Goal: Task Accomplishment & Management: Complete application form

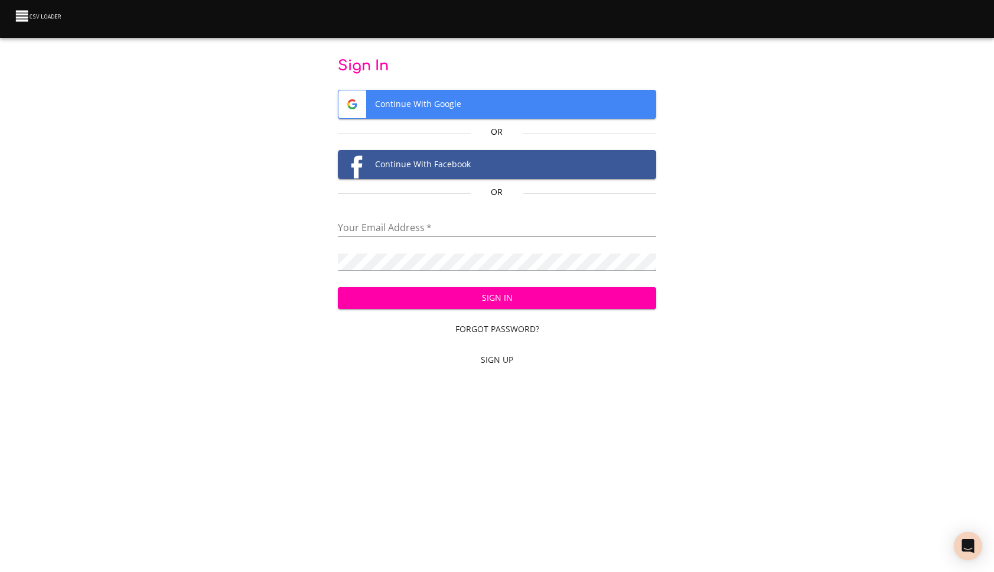
click at [522, 301] on span "Sign In" at bounding box center [497, 298] width 300 height 15
click at [481, 105] on span "Continue With Google" at bounding box center [497, 104] width 318 height 28
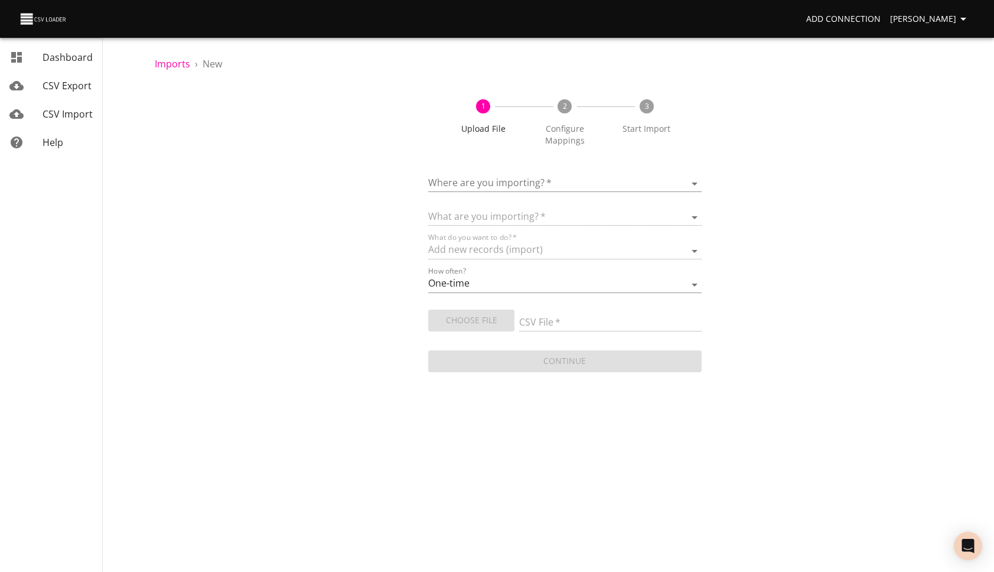
click at [484, 183] on body "Add Connection [PERSON_NAME] Dashboard CSV Export CSV Import Help Imports › New…" at bounding box center [497, 286] width 994 height 572
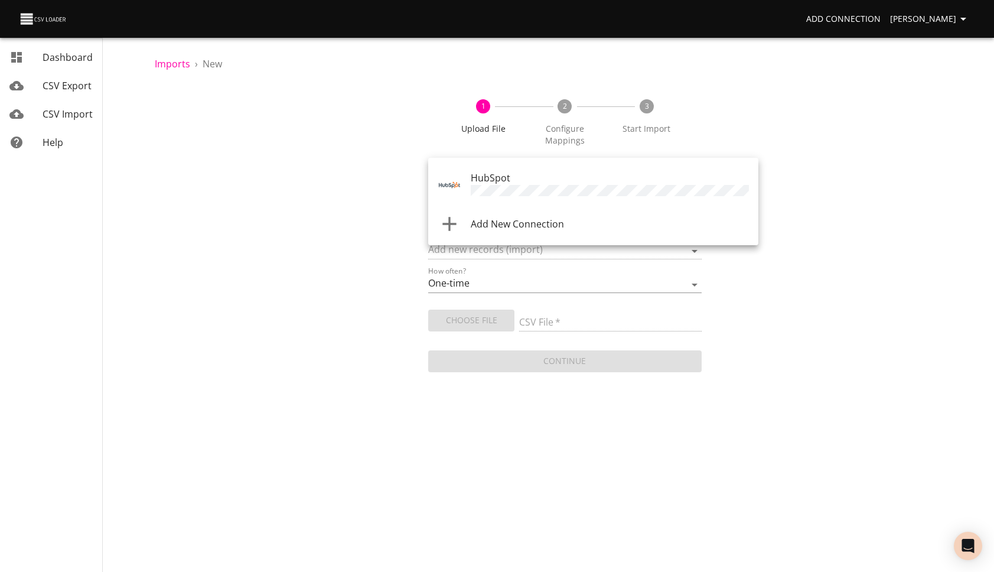
click at [483, 184] on span "HubSpot" at bounding box center [491, 177] width 40 height 13
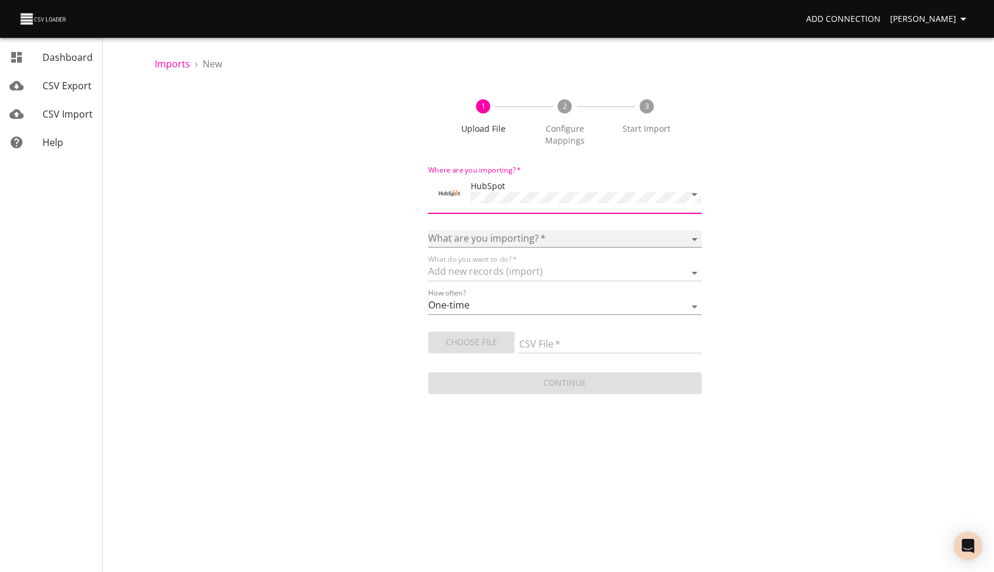
click at [512, 230] on select "Calls Companies Contacts Deals Emails Line items Meetings Notes Products Tasks …" at bounding box center [564, 238] width 273 height 17
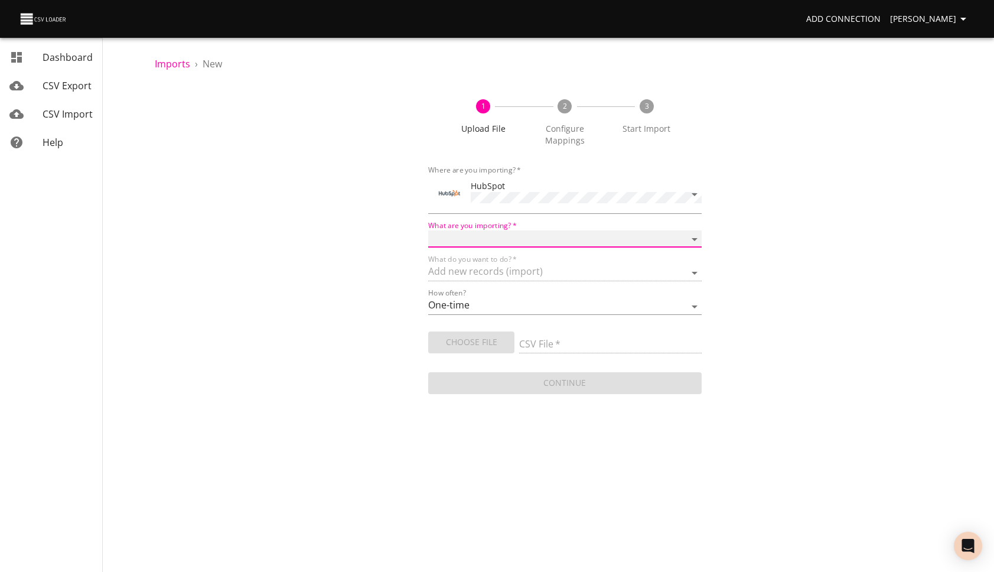
select select "deals"
click at [428, 230] on select "Calls Companies Contacts Deals Emails Line items Meetings Notes Products Tasks …" at bounding box center [564, 238] width 273 height 17
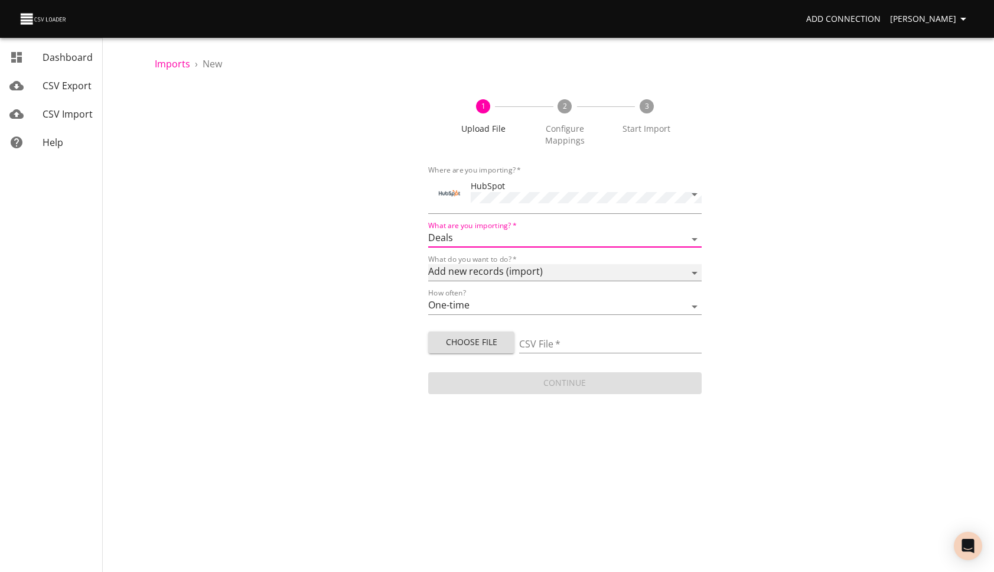
click at [549, 272] on select "Add new records (import) Update existing records (update) Add new and update ex…" at bounding box center [564, 272] width 273 height 17
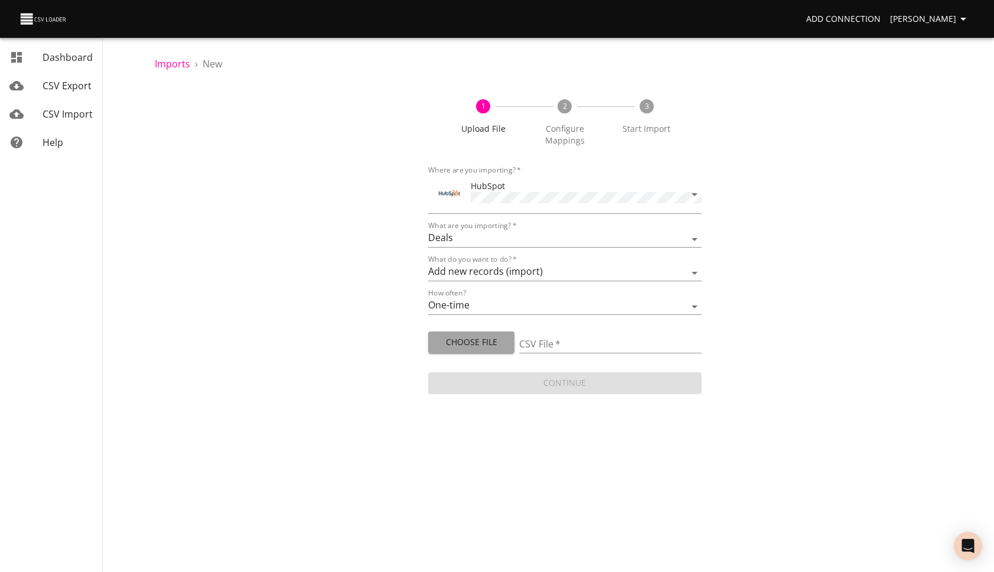
click at [493, 341] on span "Choose File" at bounding box center [471, 342] width 67 height 15
type input "Raquel Partnerships for Hubspot - upload2 (1).csv"
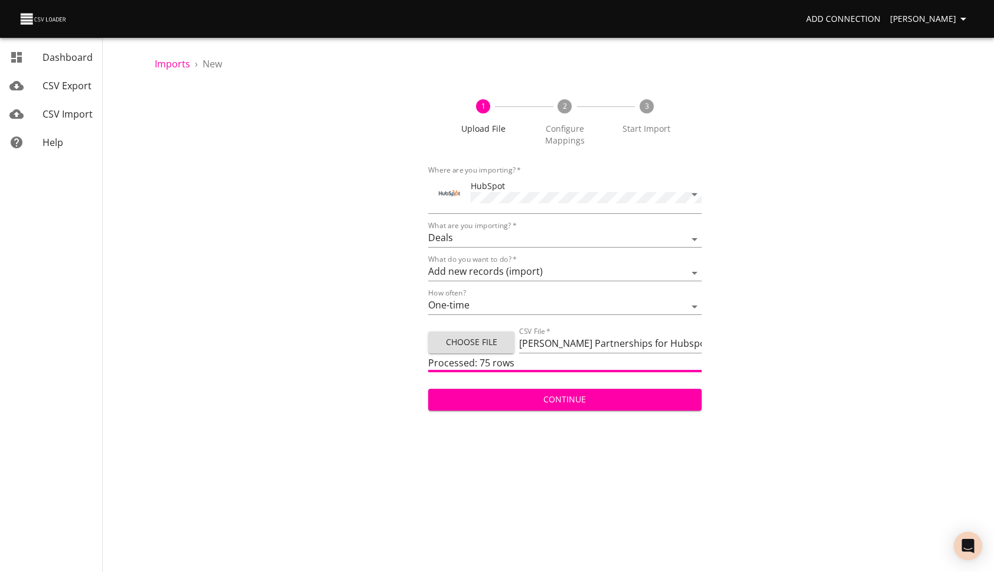
click at [602, 400] on span "Continue" at bounding box center [565, 399] width 255 height 15
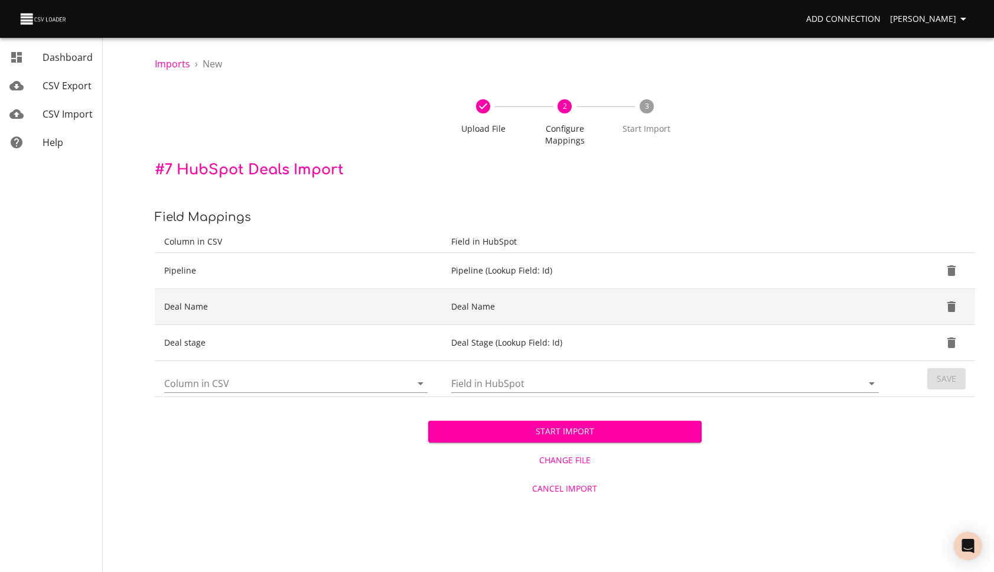
click at [774, 322] on td "Deal Name" at bounding box center [667, 307] width 451 height 36
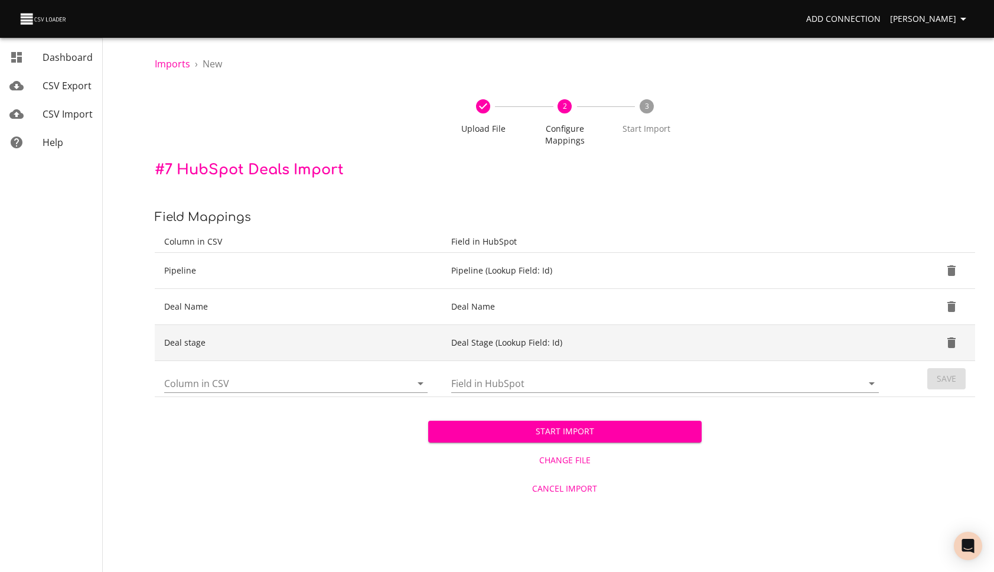
click at [726, 346] on td "Deal Stage (Lookup Field: Id)" at bounding box center [667, 343] width 451 height 36
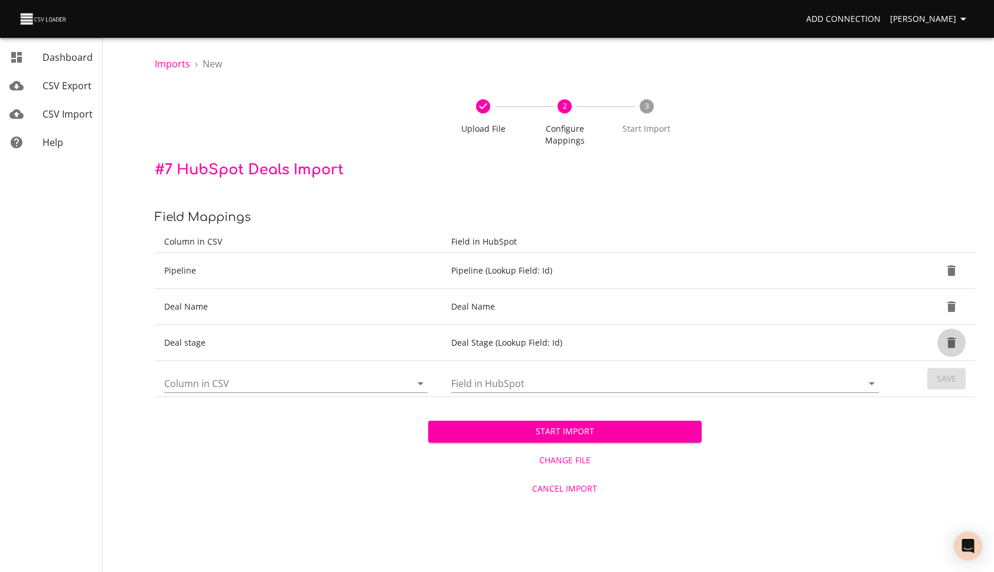
drag, startPoint x: 957, startPoint y: 343, endPoint x: 877, endPoint y: 365, distance: 83.4
click at [957, 342] on icon "Delete" at bounding box center [951, 342] width 14 height 14
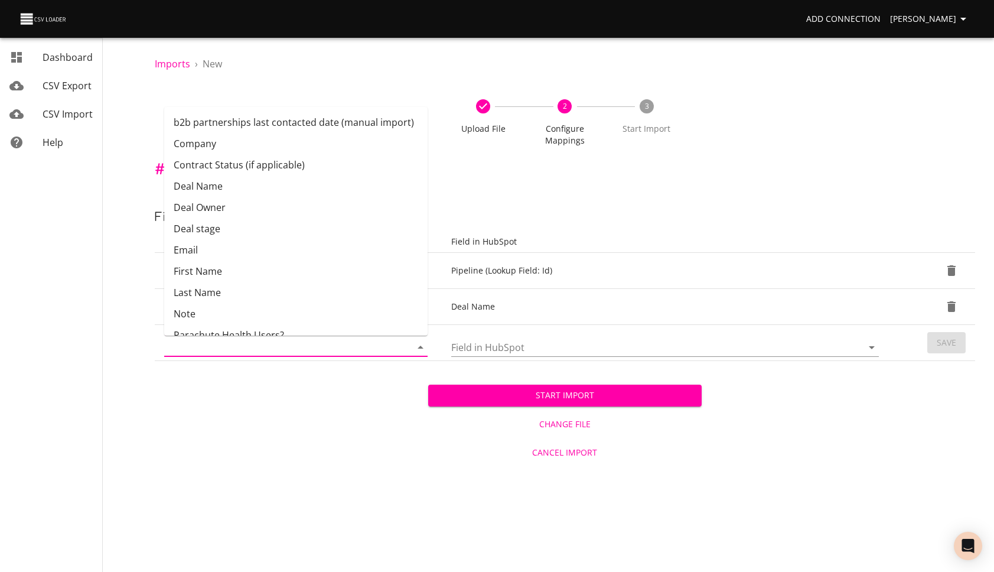
click at [256, 348] on input "Column in CSV" at bounding box center [277, 347] width 227 height 18
click at [268, 158] on li "Contract Status (if applicable)" at bounding box center [295, 164] width 263 height 21
type input "Contract Status (if applicable)"
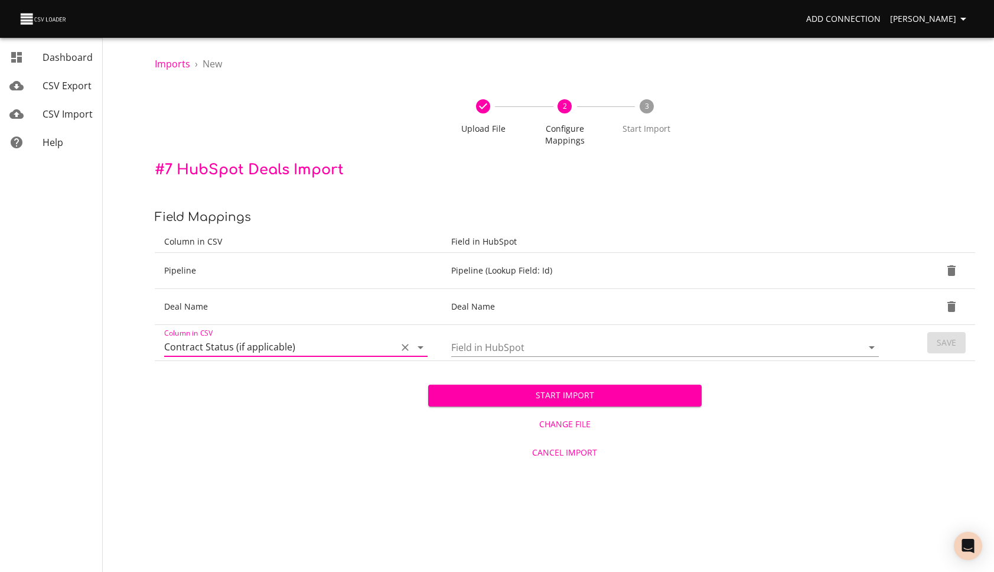
click at [518, 345] on input "Field in HubSpot" at bounding box center [646, 347] width 391 height 18
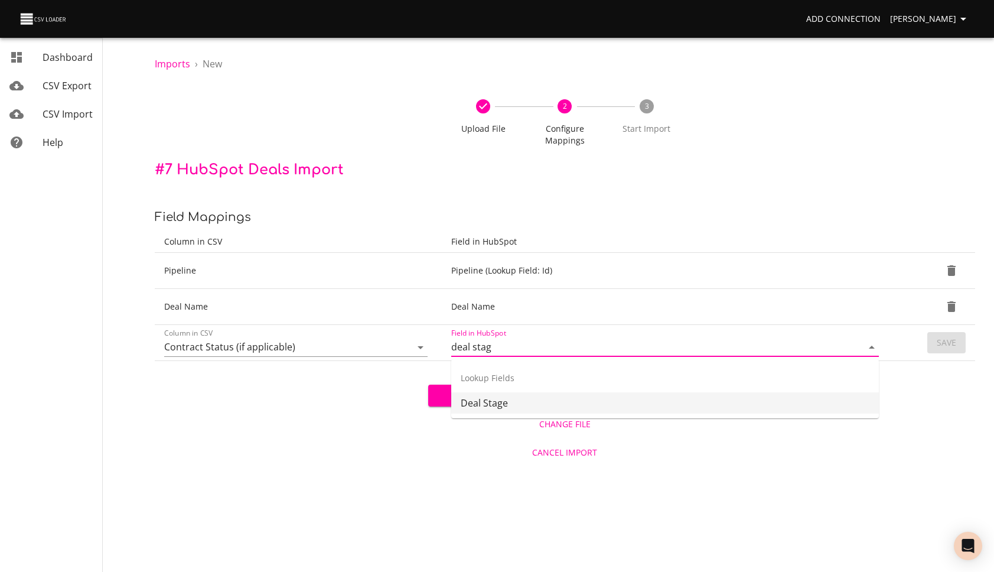
click at [499, 405] on li "Deal Stage" at bounding box center [665, 402] width 428 height 21
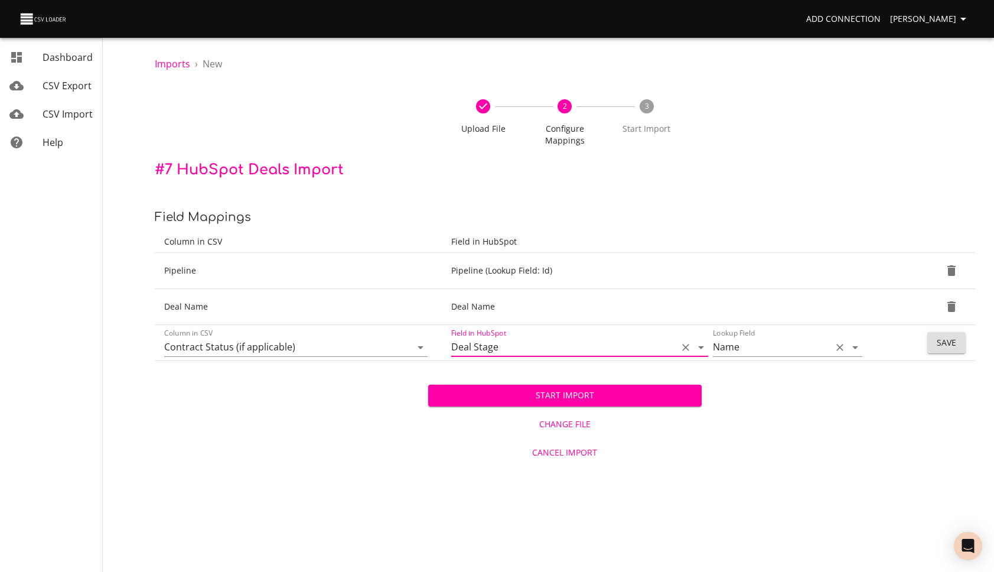
type input "Deal Stage"
click at [819, 355] on input "Name" at bounding box center [769, 347] width 113 height 18
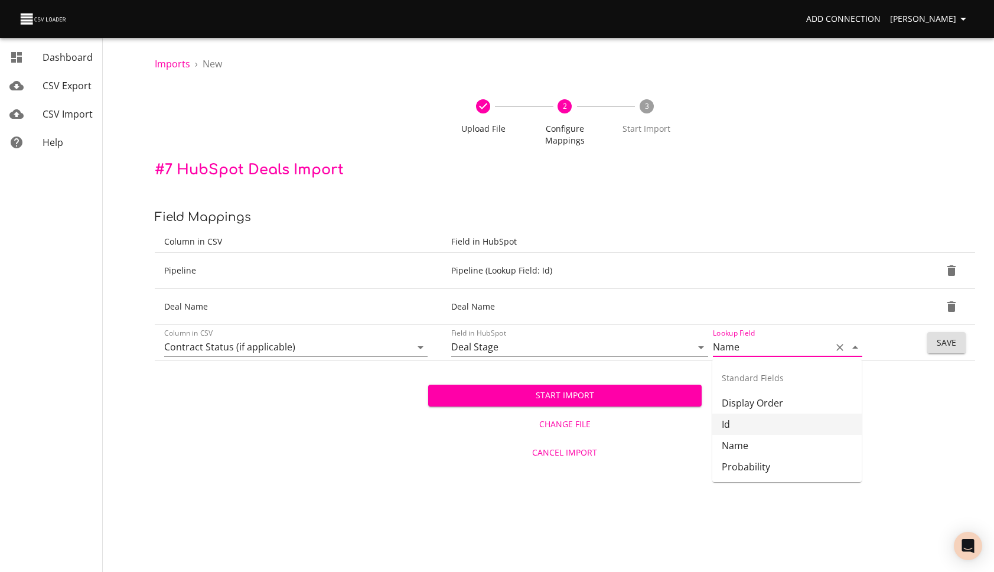
click at [773, 424] on li "Id" at bounding box center [786, 423] width 149 height 21
type input "Id"
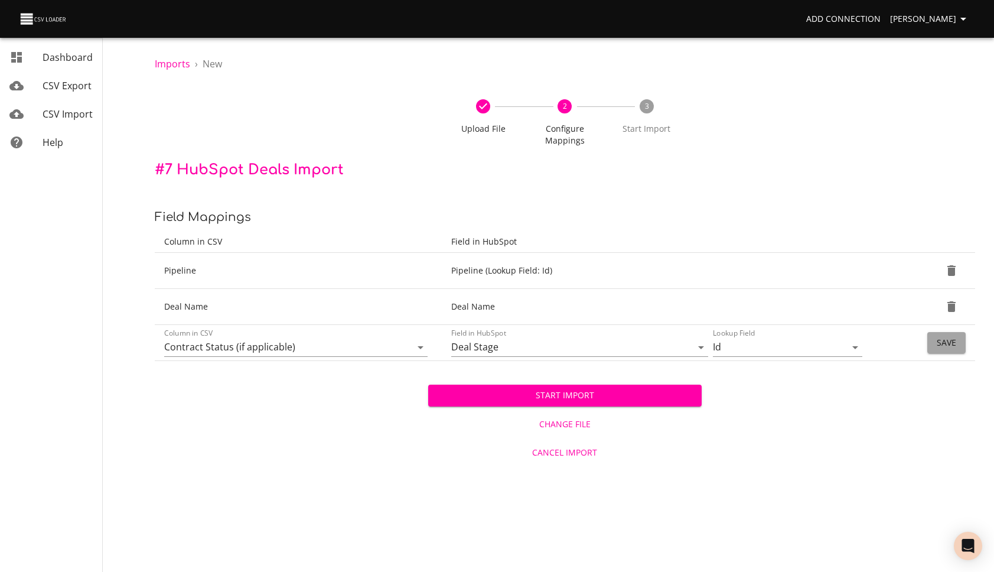
click at [939, 341] on span "Save" at bounding box center [946, 342] width 19 height 15
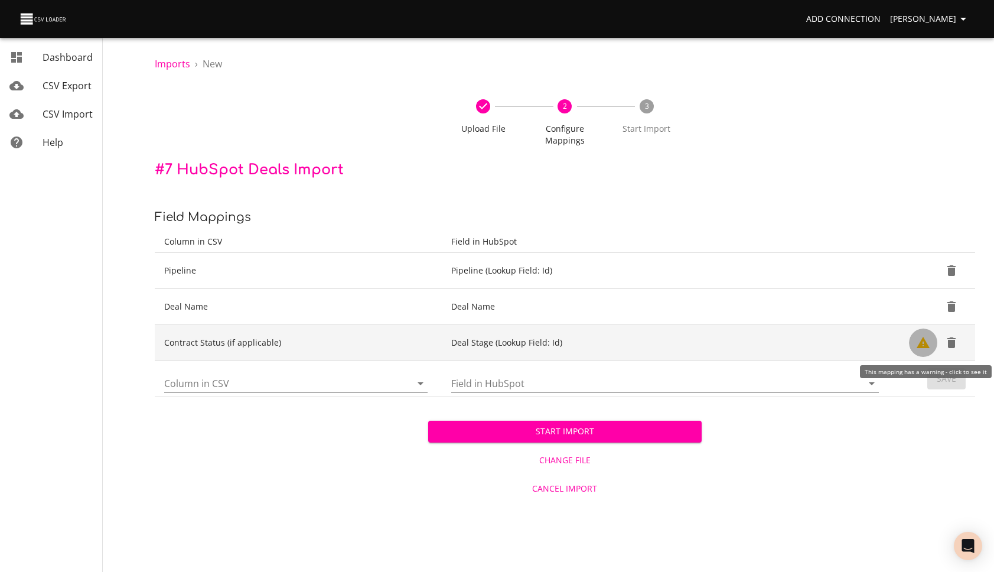
click at [923, 343] on icon "Show Warnings" at bounding box center [923, 342] width 14 height 14
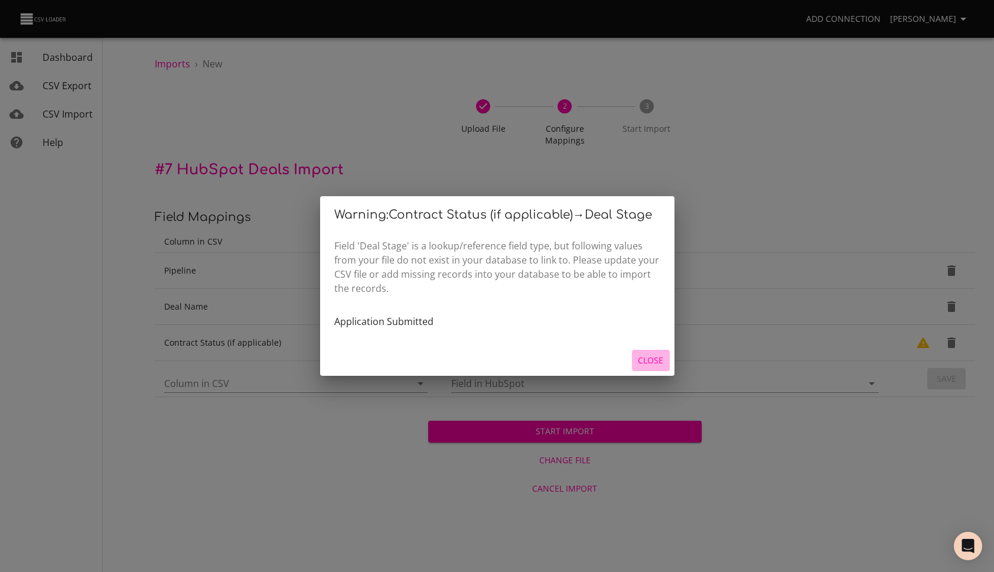
click at [654, 362] on span "Close" at bounding box center [651, 360] width 28 height 15
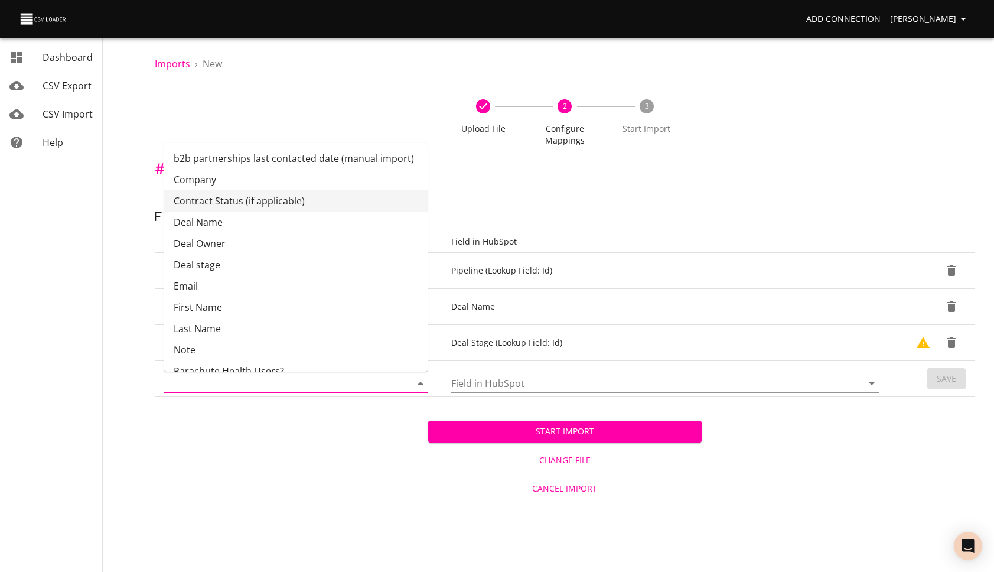
click at [327, 389] on input "Column in CSV" at bounding box center [277, 383] width 227 height 18
click at [306, 413] on div "Start Import Change File Cancel Import" at bounding box center [565, 449] width 820 height 105
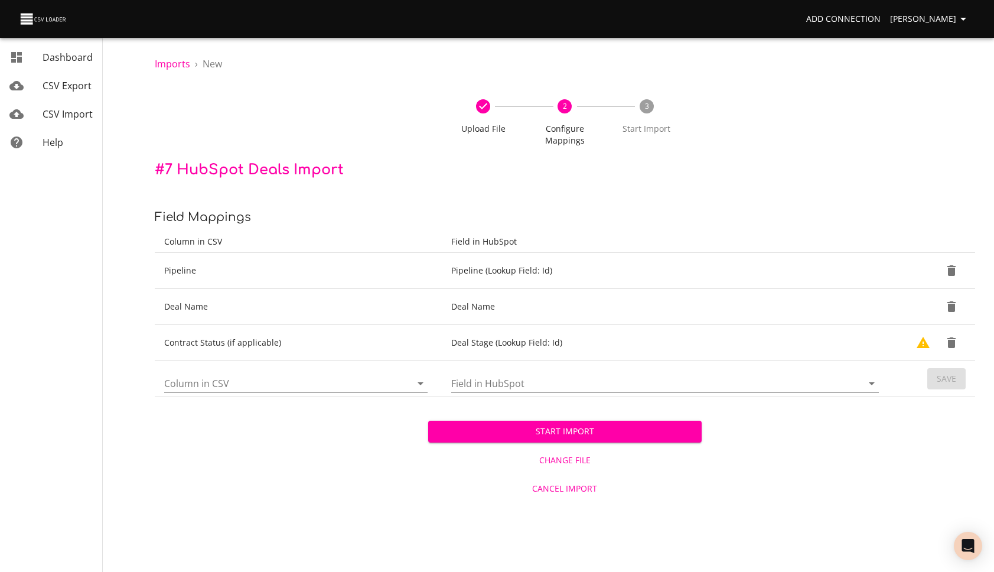
click at [293, 370] on div "Column in CSV" at bounding box center [295, 378] width 263 height 28
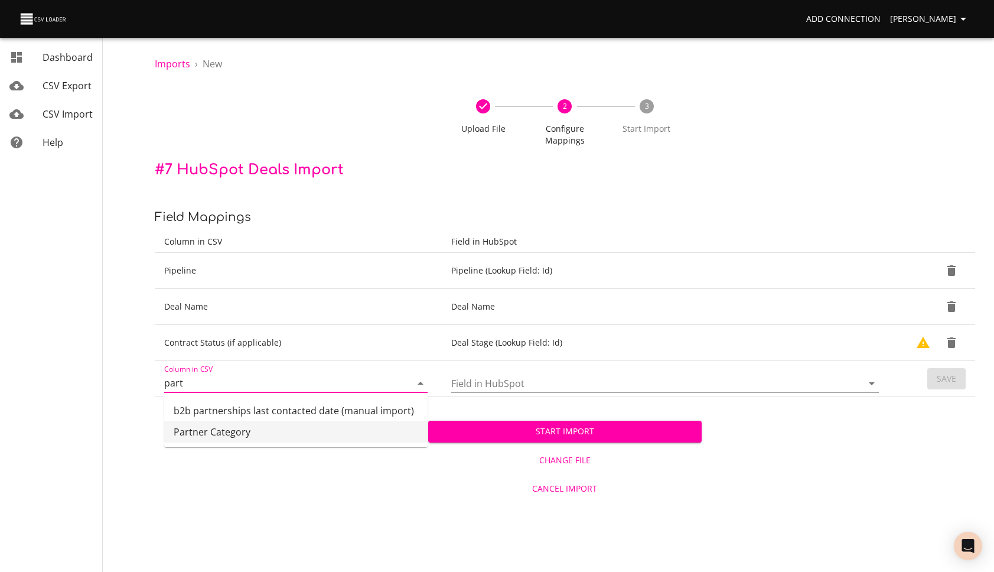
click at [258, 428] on li "Partner Category" at bounding box center [295, 431] width 263 height 21
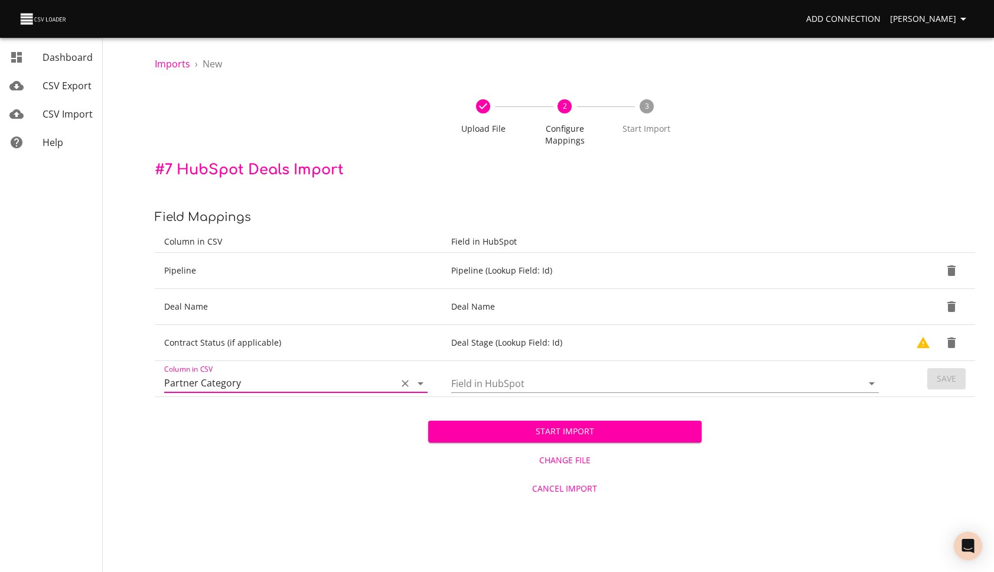
type input "Partner Category"
click at [537, 383] on input "Field in HubSpot" at bounding box center [646, 383] width 391 height 18
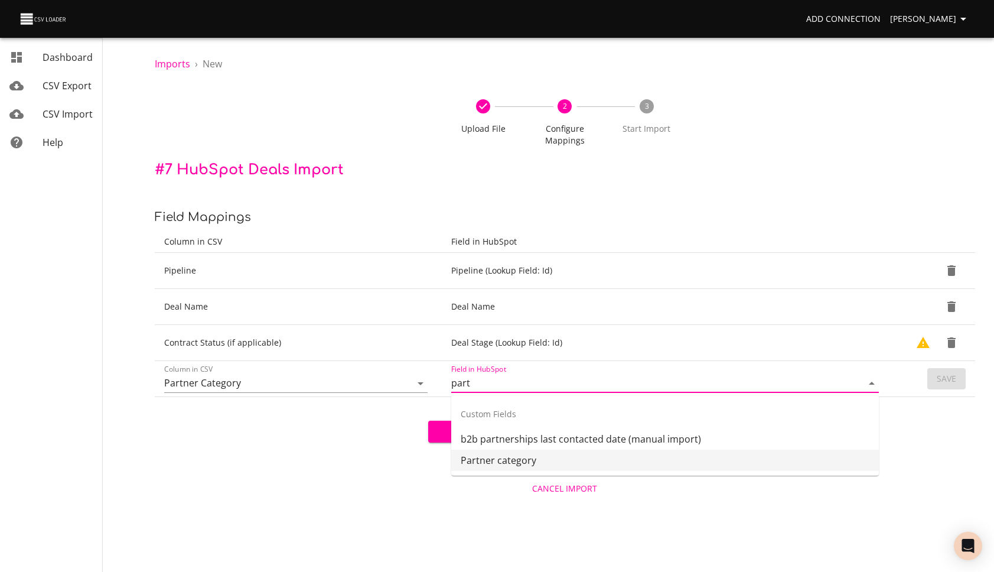
click at [537, 454] on li "Partner category" at bounding box center [665, 459] width 428 height 21
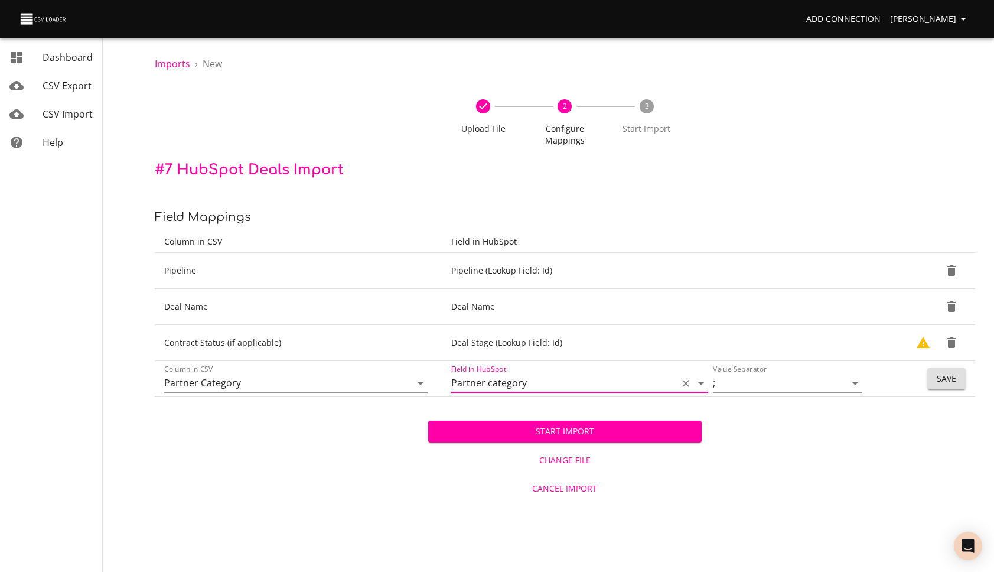
type input "Partner category"
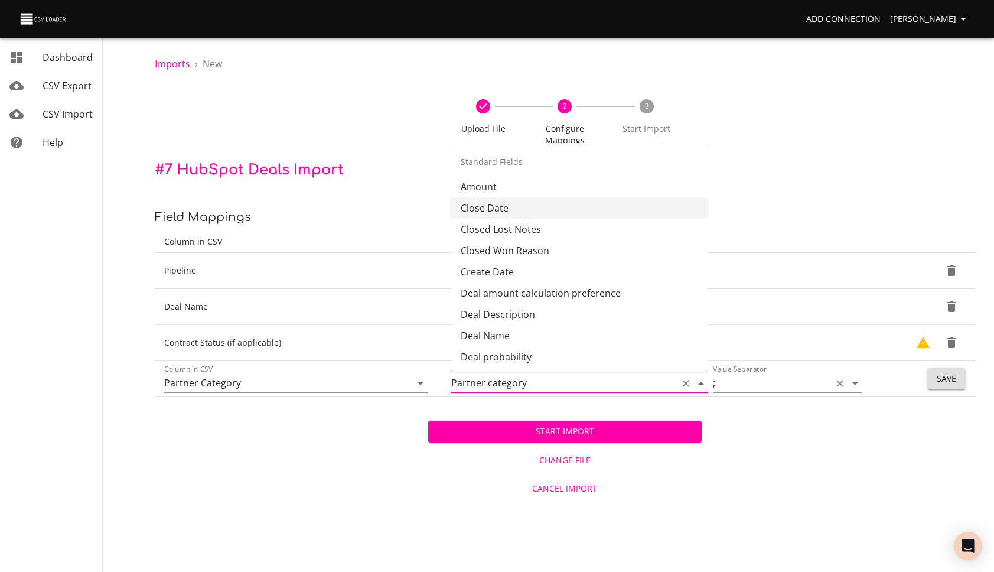
click at [822, 385] on input ";" at bounding box center [769, 383] width 113 height 18
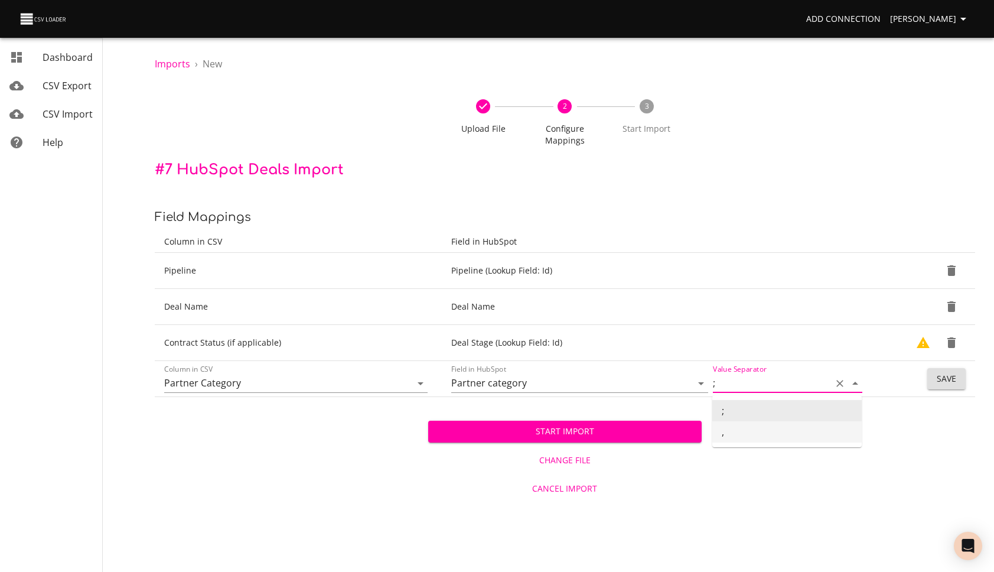
click at [787, 464] on div "Start Import Change File Cancel Import" at bounding box center [565, 449] width 820 height 105
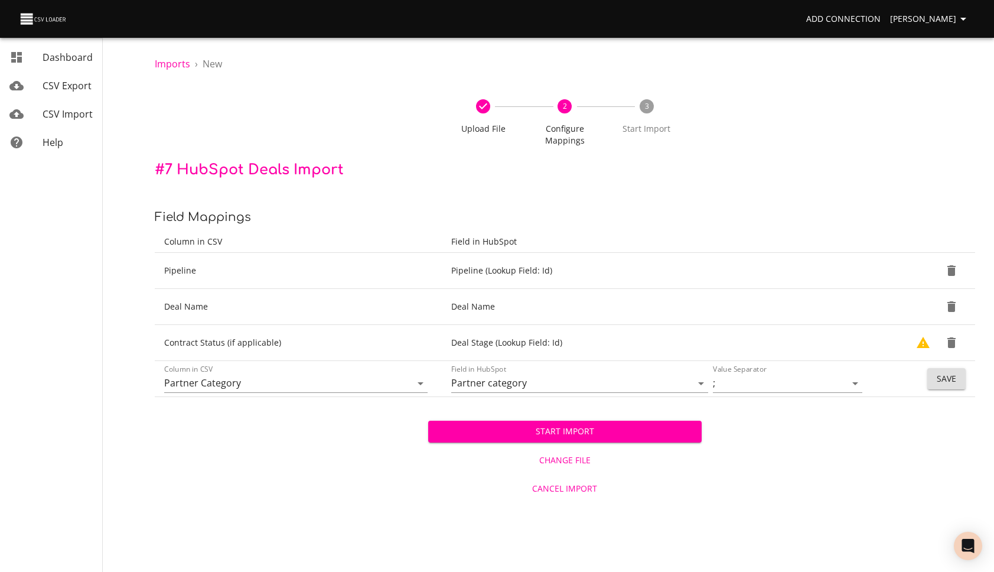
click at [582, 464] on span "Change File" at bounding box center [565, 460] width 264 height 15
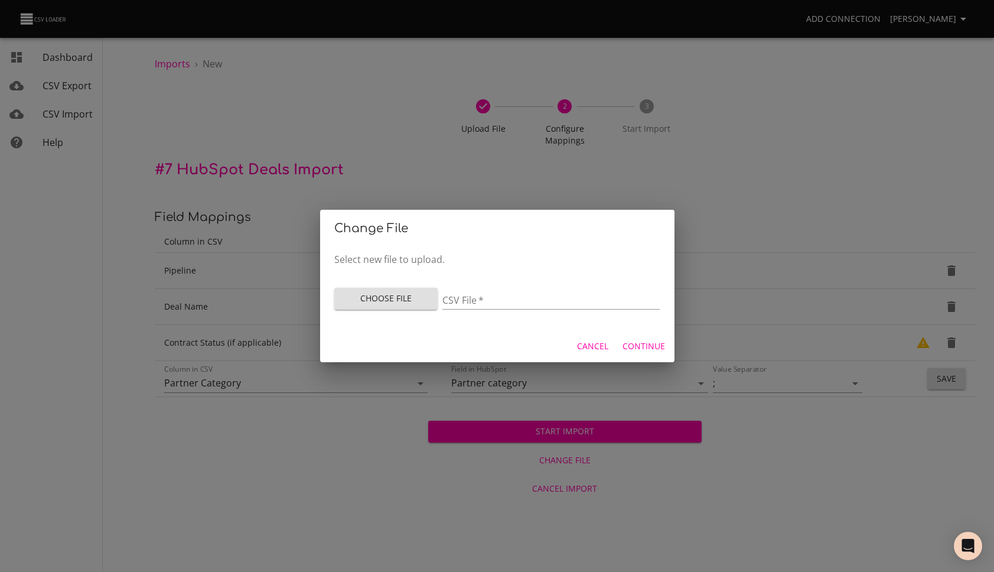
click at [423, 303] on span "Choose File" at bounding box center [386, 298] width 85 height 15
type input "[PERSON_NAME] Partnerships for Hubspot - upload2 (2).csv"
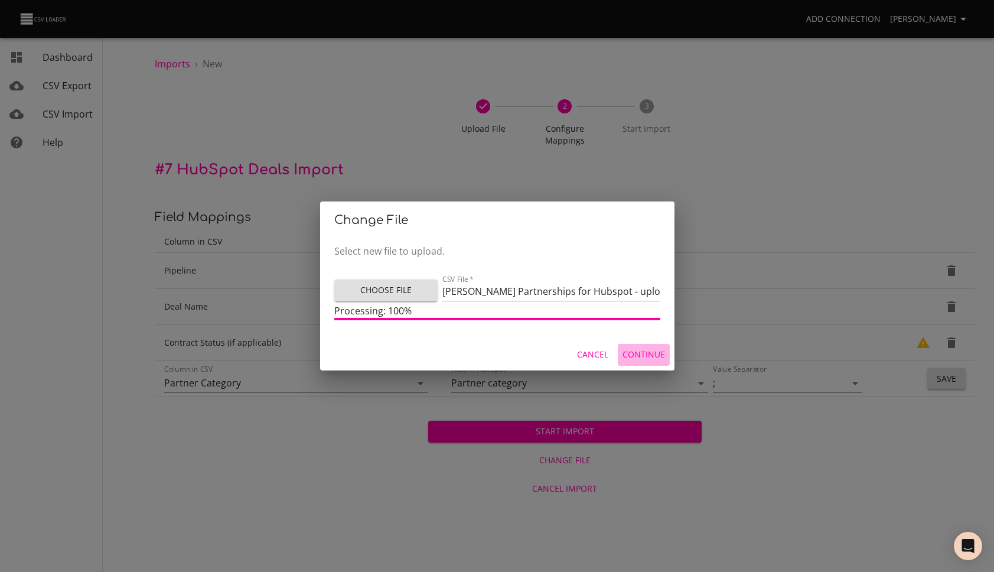
click at [642, 353] on span "Continue" at bounding box center [644, 354] width 43 height 15
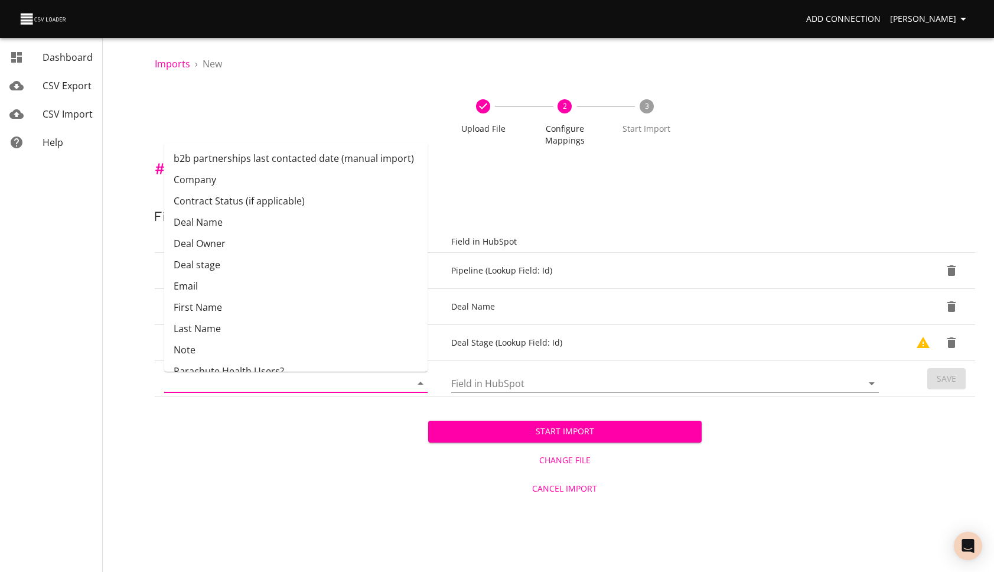
click at [262, 385] on input "Column in CSV" at bounding box center [277, 383] width 227 height 18
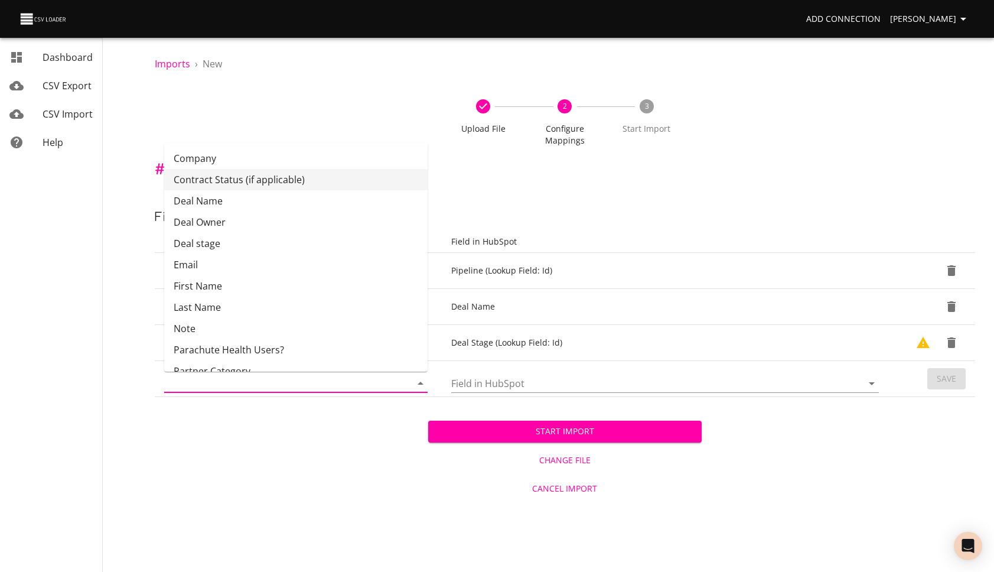
scroll to position [23, 0]
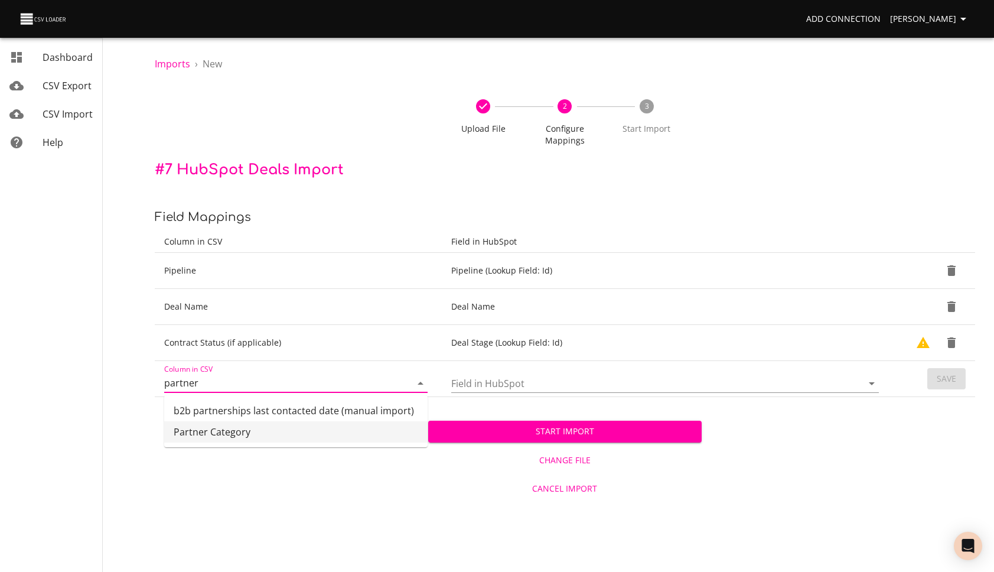
drag, startPoint x: 195, startPoint y: 430, endPoint x: 395, endPoint y: 422, distance: 199.2
click at [197, 430] on li "Partner Category" at bounding box center [295, 431] width 263 height 21
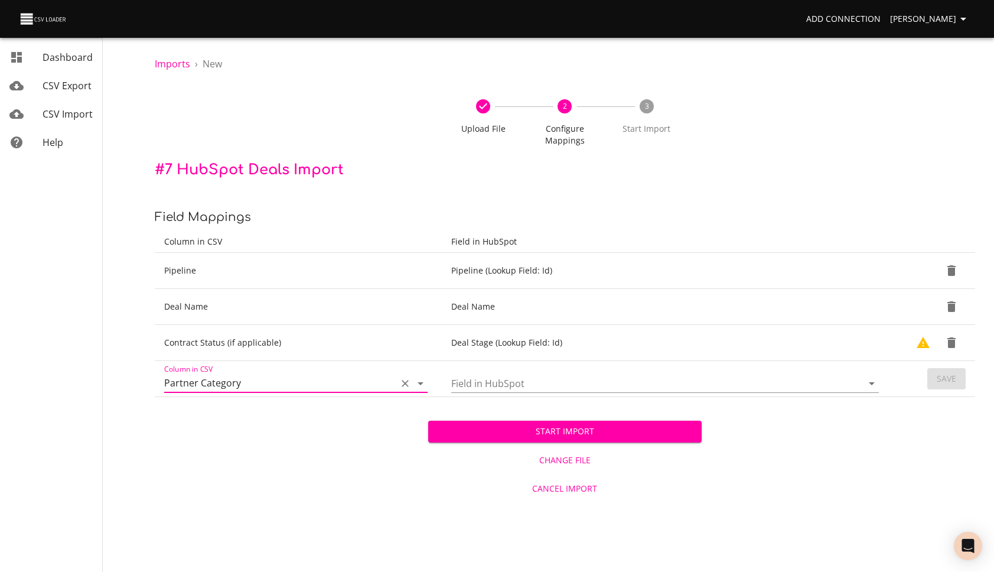
type input "Partner Category"
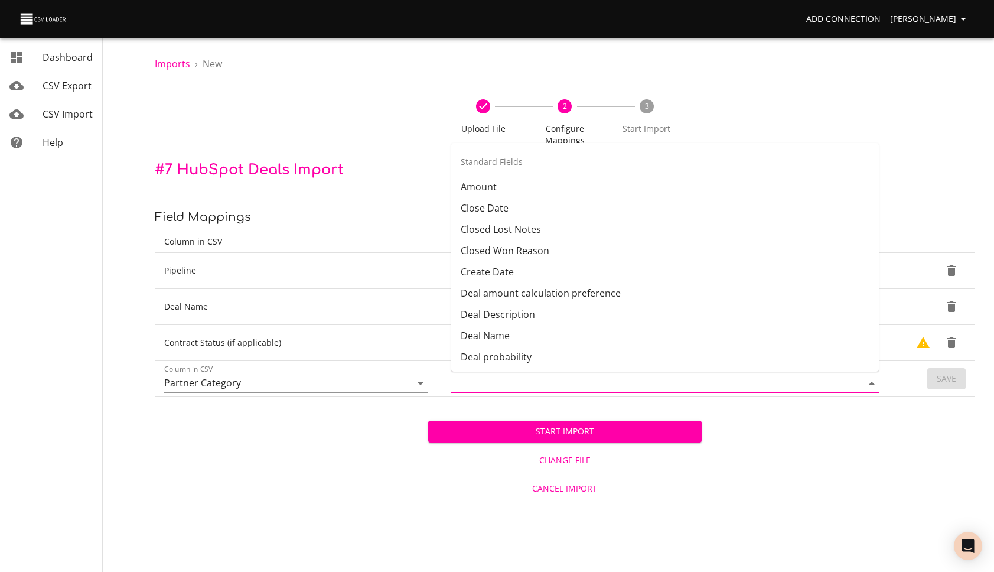
click at [525, 377] on input "Field in HubSpot" at bounding box center [646, 383] width 391 height 18
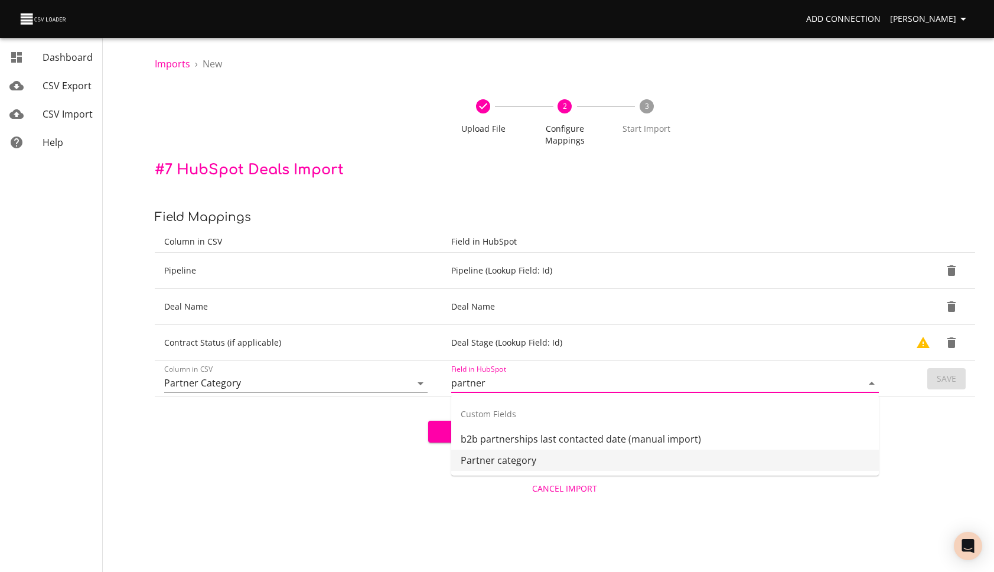
click at [519, 461] on li "Partner category" at bounding box center [665, 459] width 428 height 21
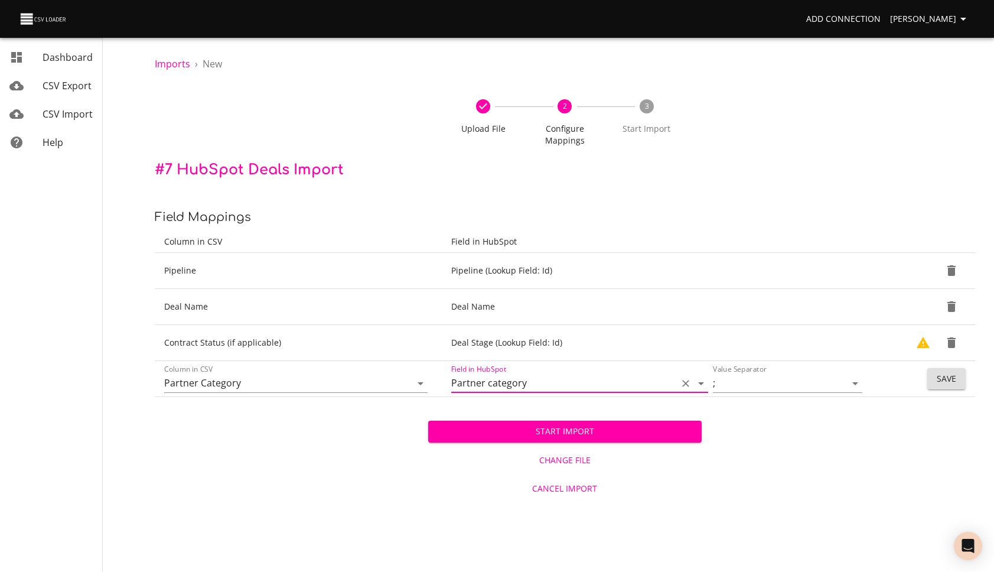
type input "Partner category"
click at [957, 376] on button "Save" at bounding box center [946, 379] width 38 height 22
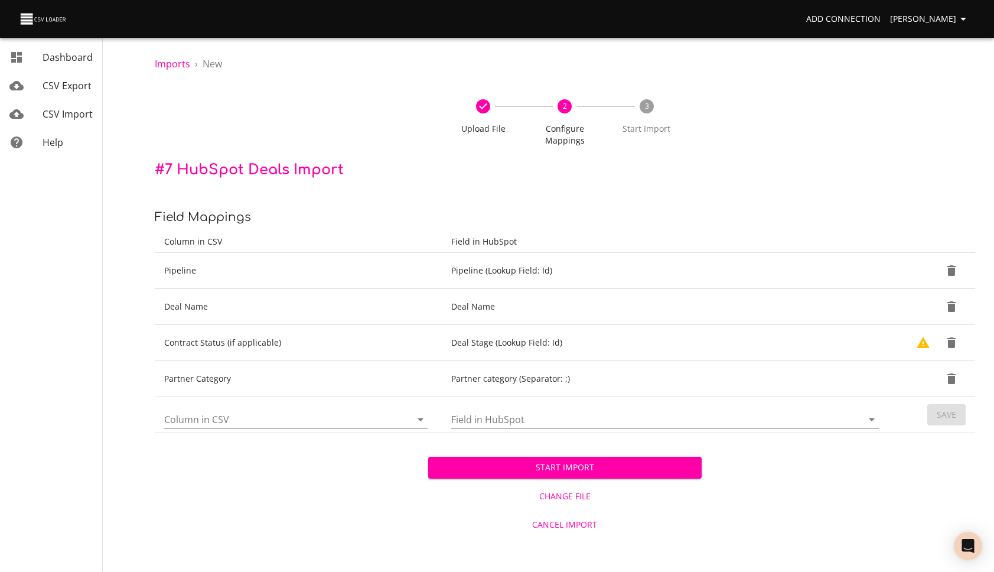
click at [344, 418] on input "Column in CSV" at bounding box center [277, 419] width 227 height 18
type input "Deal Owner"
click at [470, 418] on input "Field in HubSpot" at bounding box center [646, 419] width 391 height 18
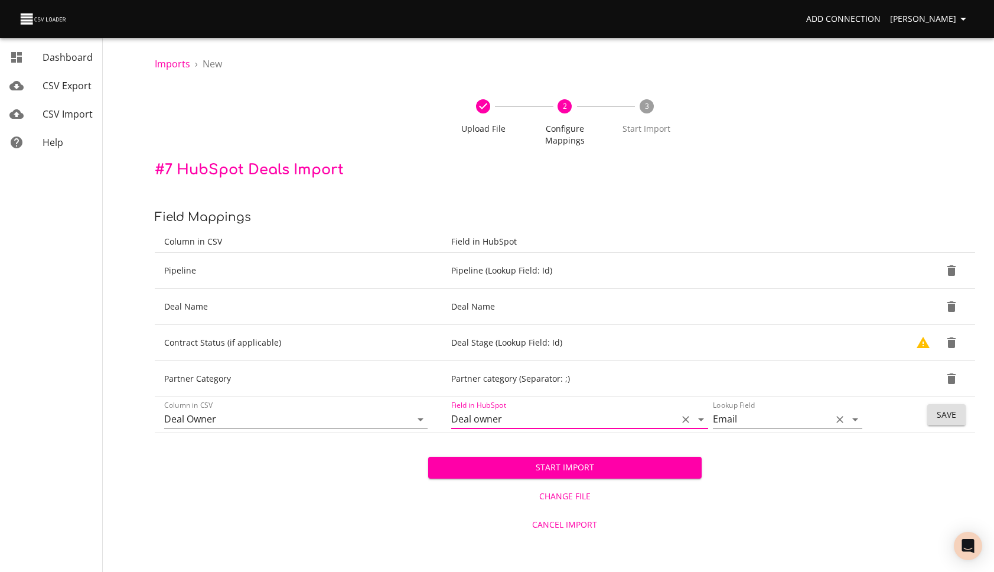
type input "Deal owner"
click at [817, 423] on input "Email" at bounding box center [769, 419] width 113 height 18
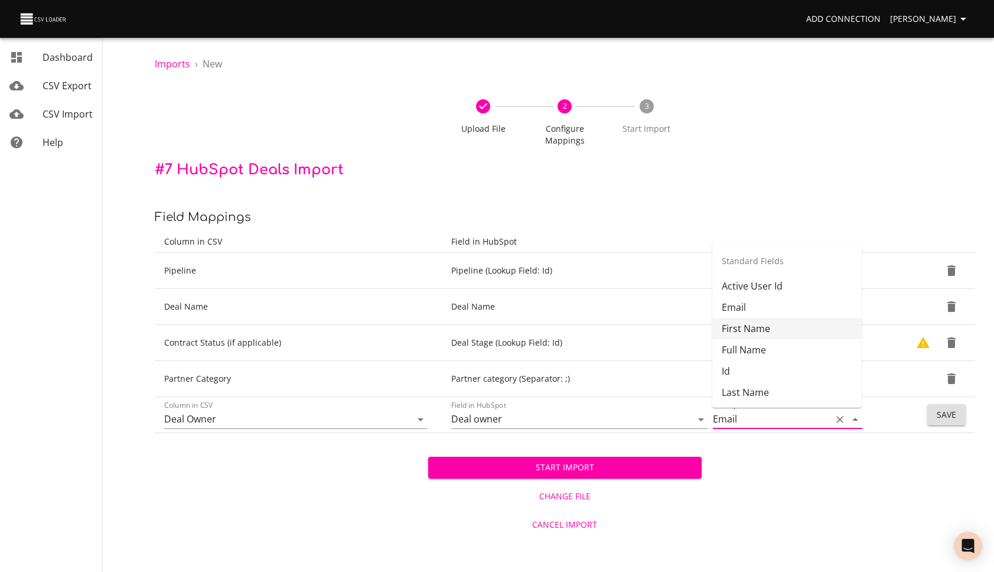
click at [777, 330] on li "First Name" at bounding box center [786, 328] width 149 height 21
type input "First Name"
click at [919, 461] on div "Start Import Change File Cancel Import" at bounding box center [565, 485] width 820 height 105
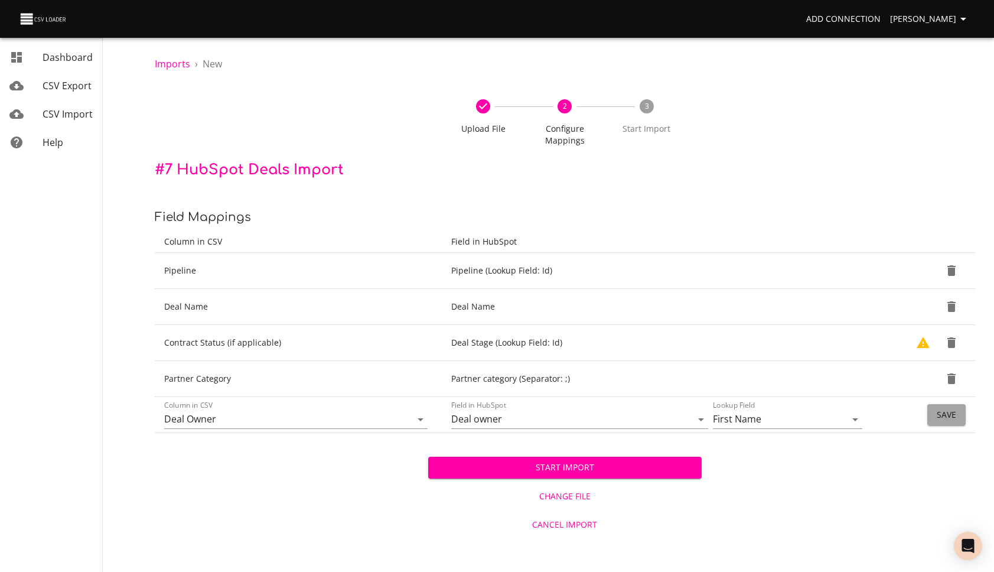
click at [949, 411] on span "Save" at bounding box center [946, 415] width 19 height 15
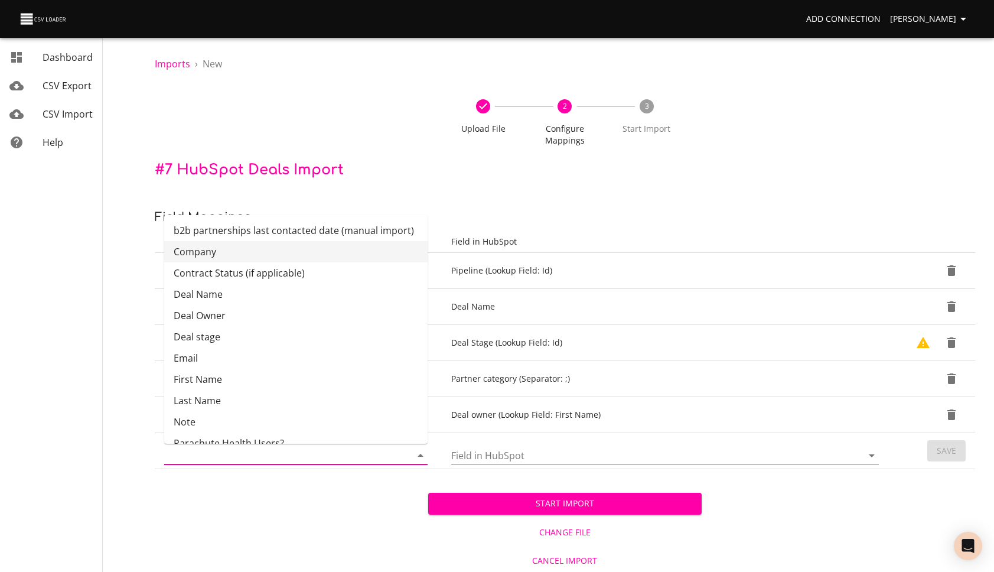
click at [299, 450] on input "Column in CSV" at bounding box center [277, 455] width 227 height 18
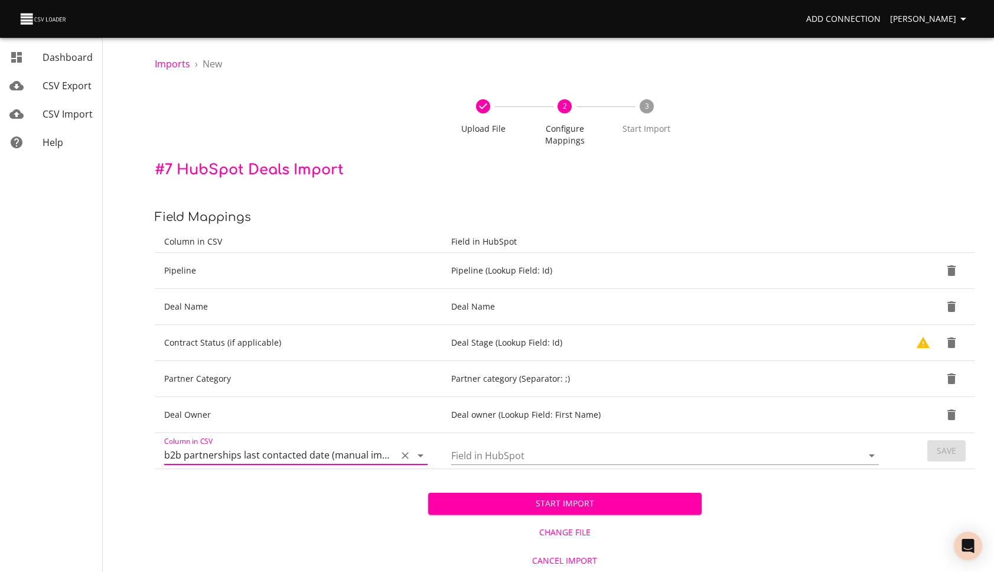
type input "b2b partnerships last contacted date (manual import)"
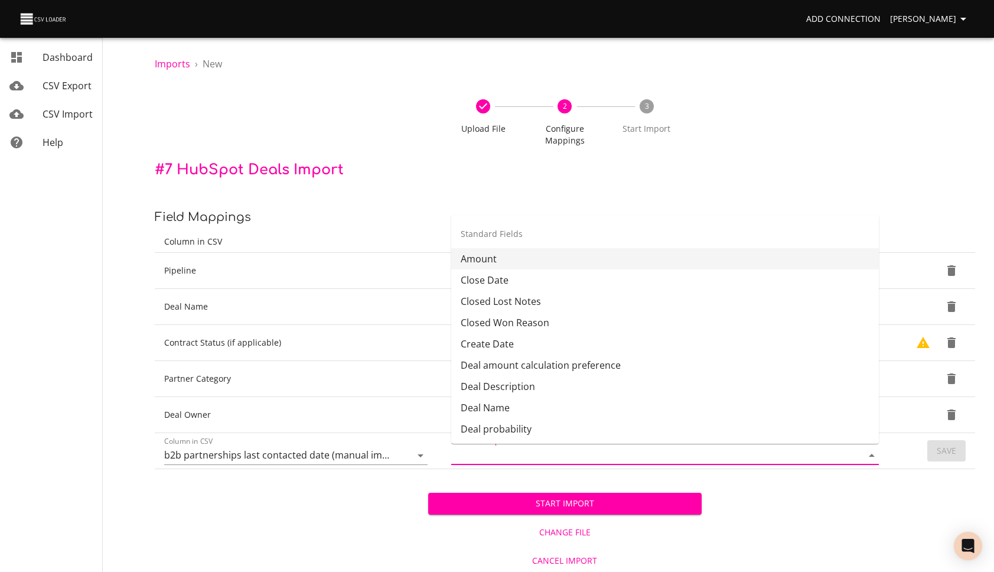
click at [484, 457] on input "Field in HubSpot" at bounding box center [646, 455] width 391 height 18
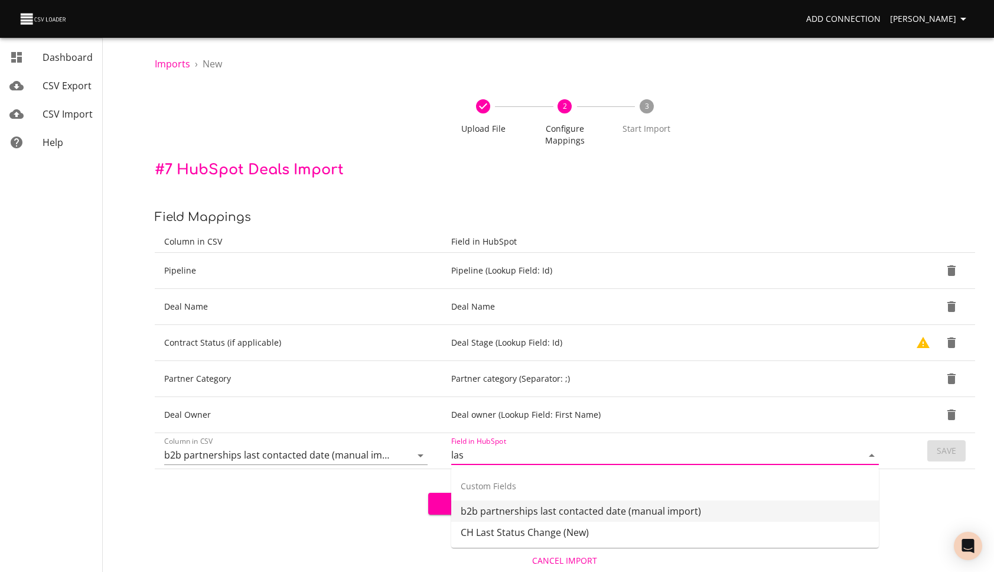
click at [605, 509] on li "b2b partnerships last contacted date (manual import)" at bounding box center [665, 510] width 428 height 21
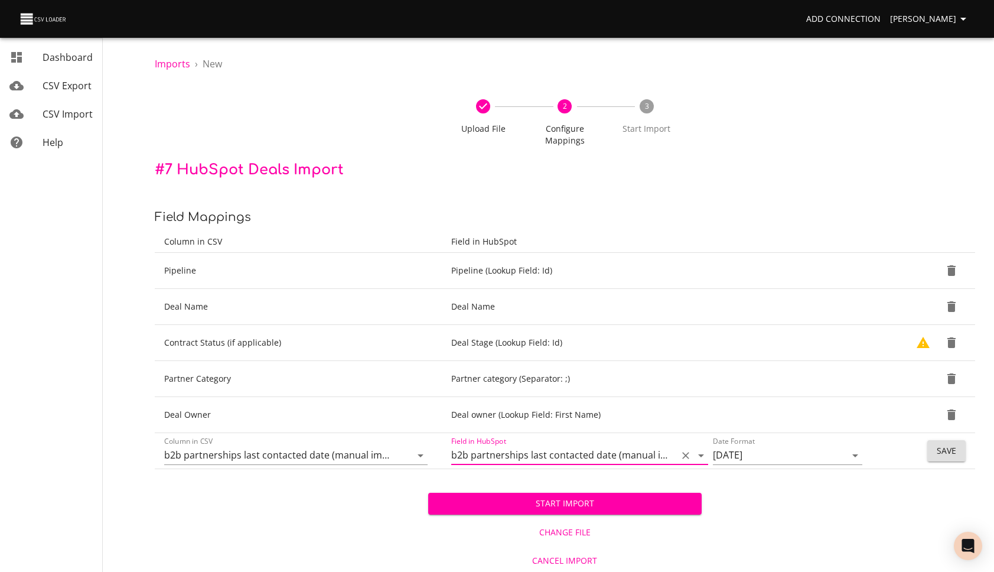
type input "b2b partnerships last contacted date (manual import)"
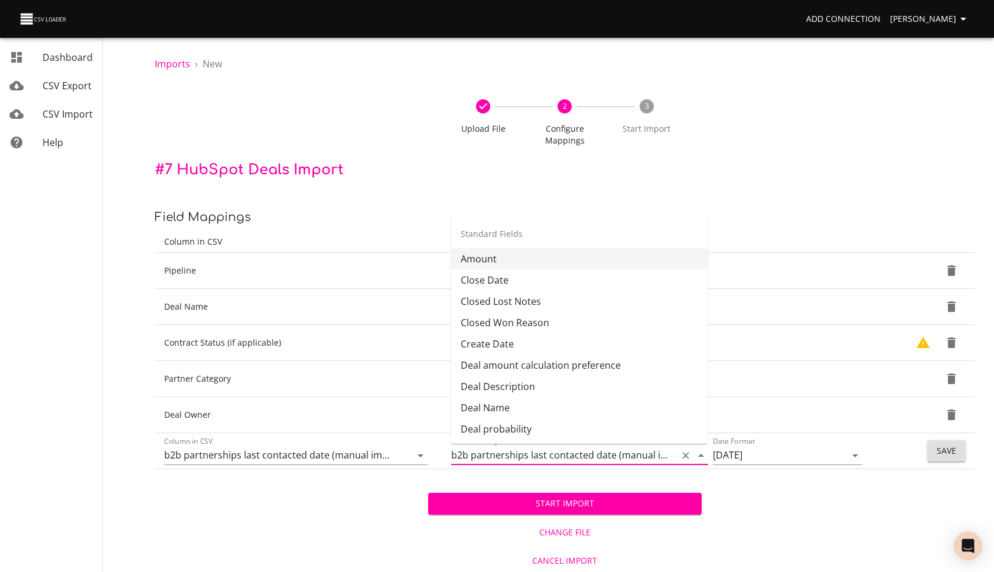
click at [954, 452] on span "Save" at bounding box center [946, 451] width 19 height 15
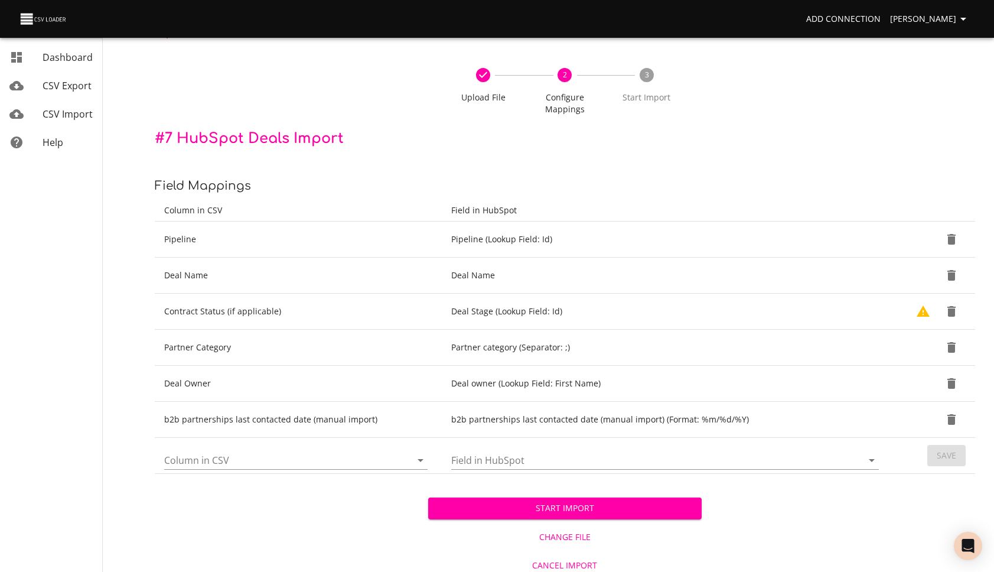
scroll to position [38, 0]
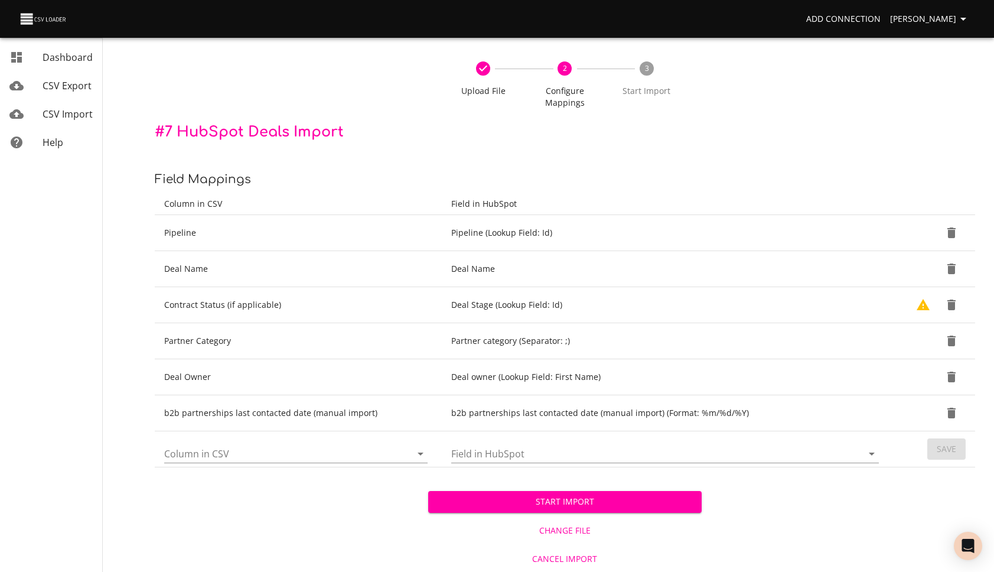
click at [339, 452] on input "Column in CSV" at bounding box center [277, 453] width 227 height 18
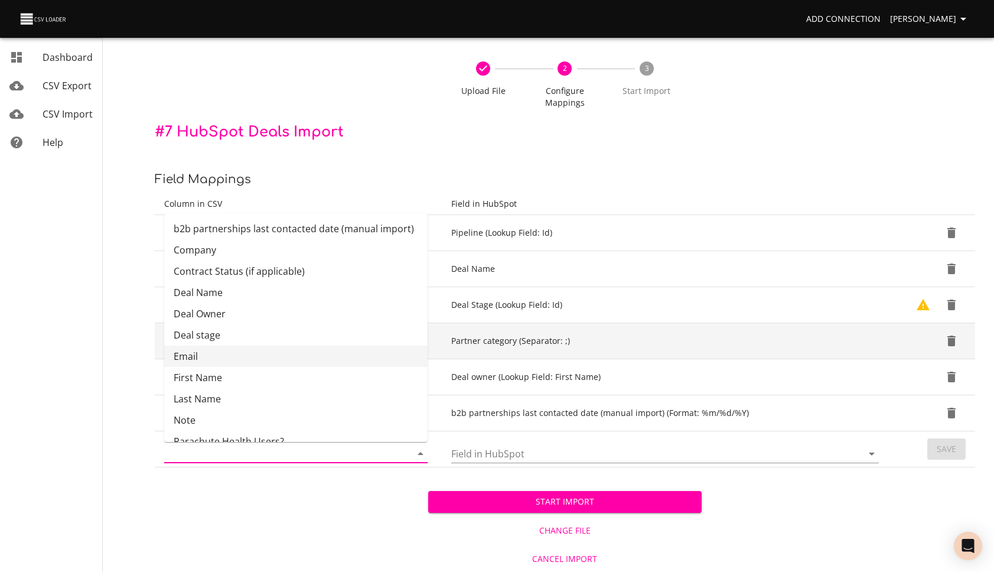
click at [270, 355] on li "Email" at bounding box center [295, 356] width 263 height 21
type input "Email"
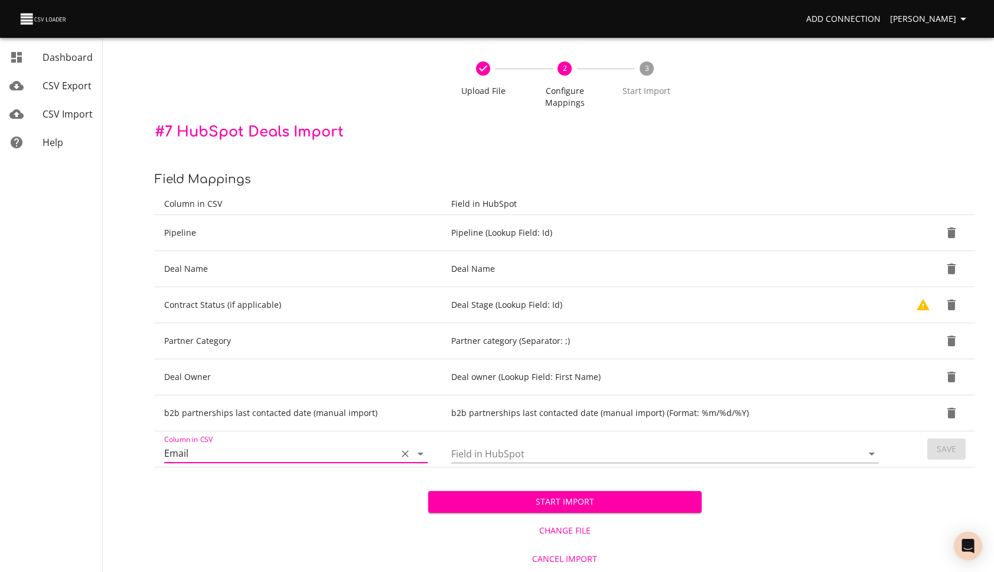
click at [579, 450] on input "Field in HubSpot" at bounding box center [646, 453] width 391 height 18
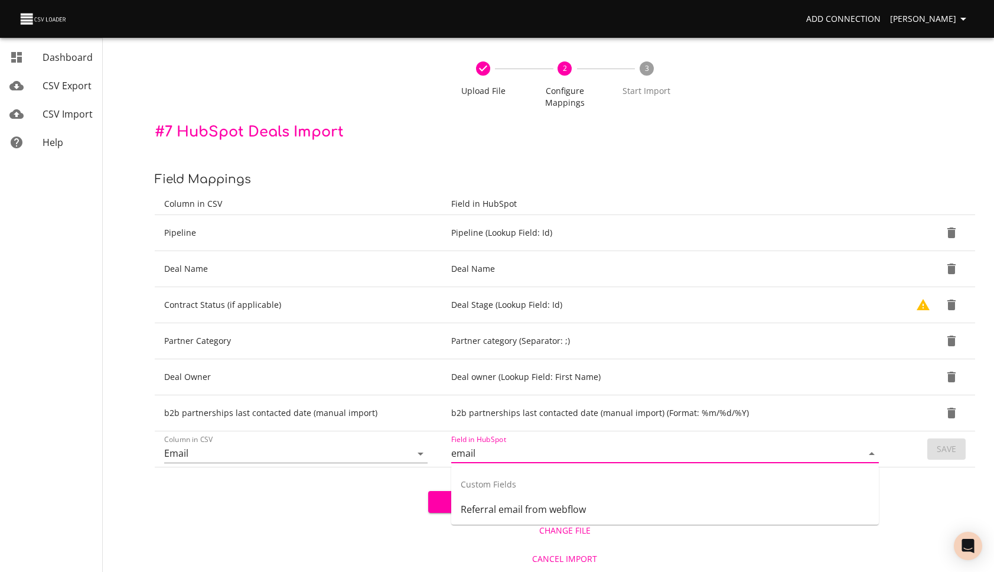
type input "email"
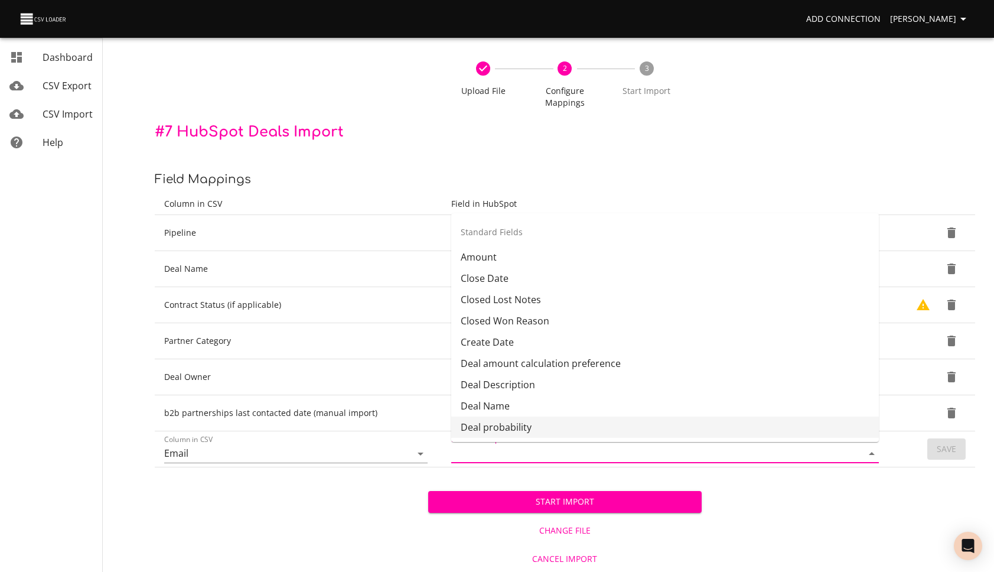
click at [330, 497] on div "Start Import Change File Cancel Import" at bounding box center [565, 519] width 820 height 105
click at [542, 450] on input "Field in HubSpot" at bounding box center [646, 453] width 391 height 18
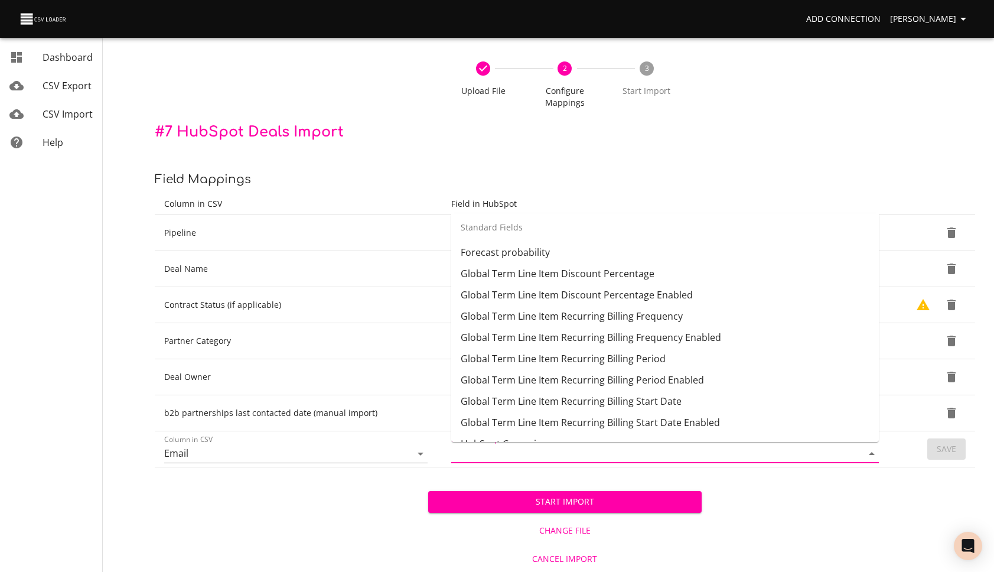
scroll to position [0, 0]
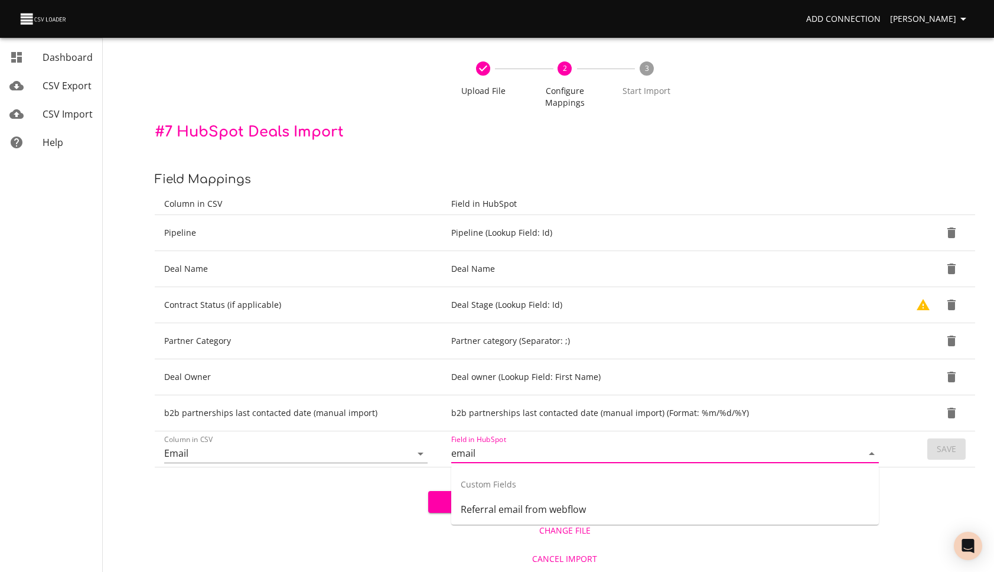
type input "email"
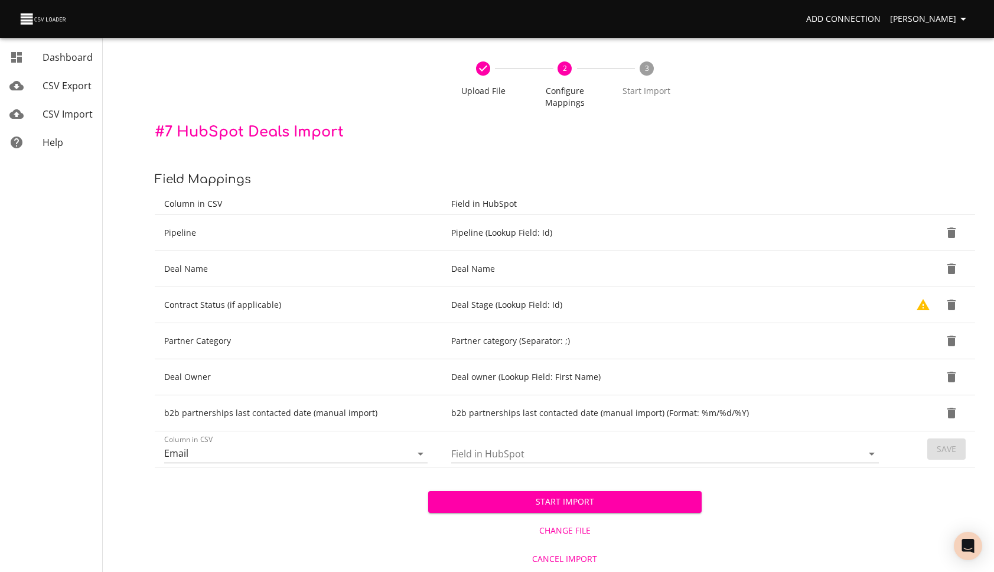
click at [923, 487] on div "Start Import Change File Cancel Import" at bounding box center [565, 519] width 820 height 105
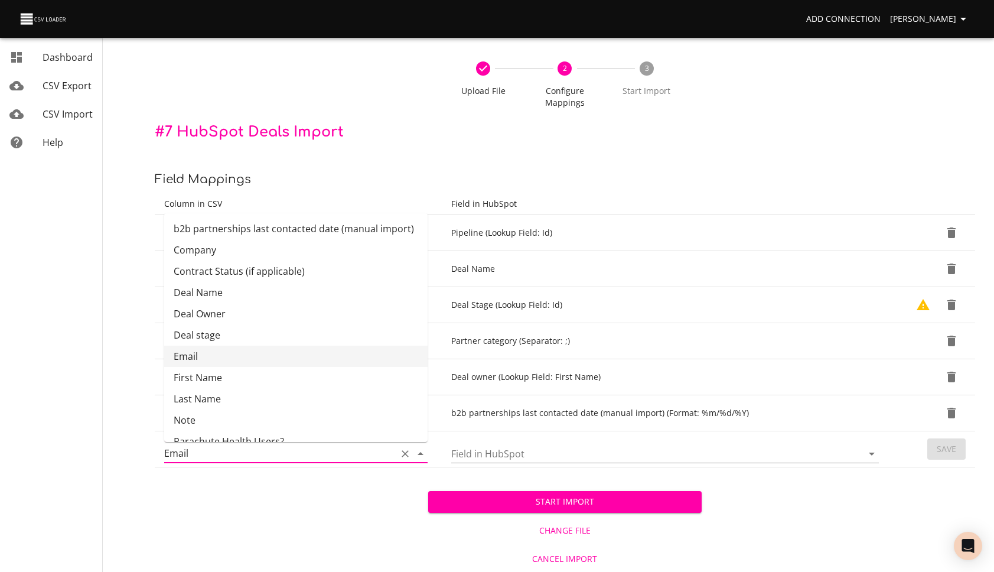
click at [235, 456] on input "Email" at bounding box center [277, 453] width 227 height 18
click at [408, 452] on icon "Clear" at bounding box center [405, 454] width 12 height 12
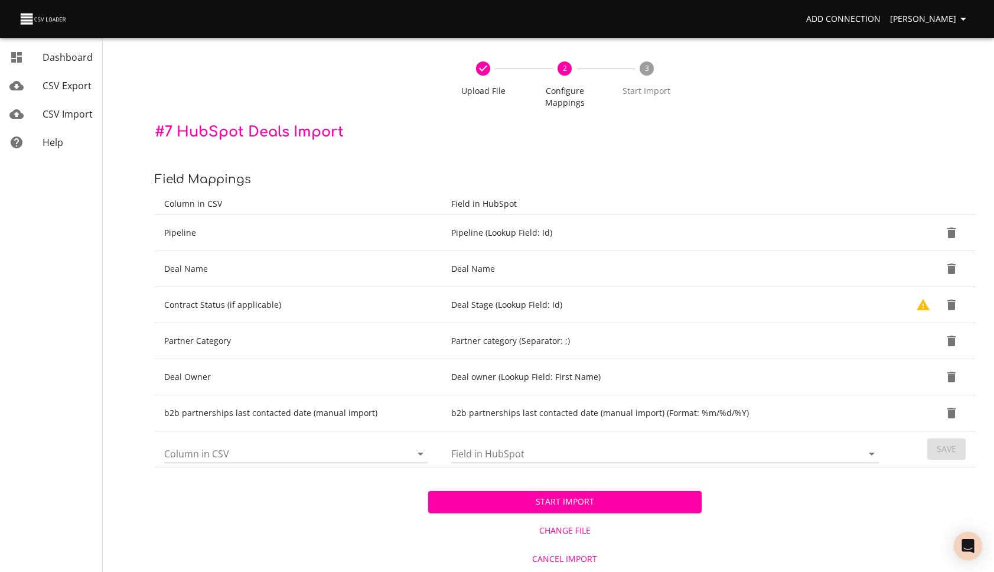
click at [261, 489] on div "Start Import Change File Cancel Import" at bounding box center [565, 519] width 820 height 105
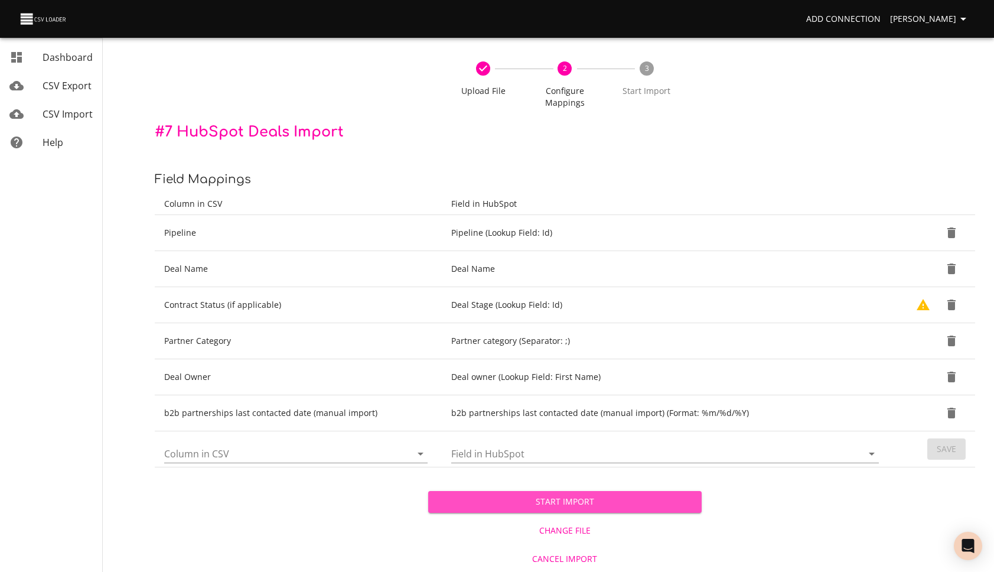
click at [589, 500] on span "Start Import" at bounding box center [565, 501] width 255 height 15
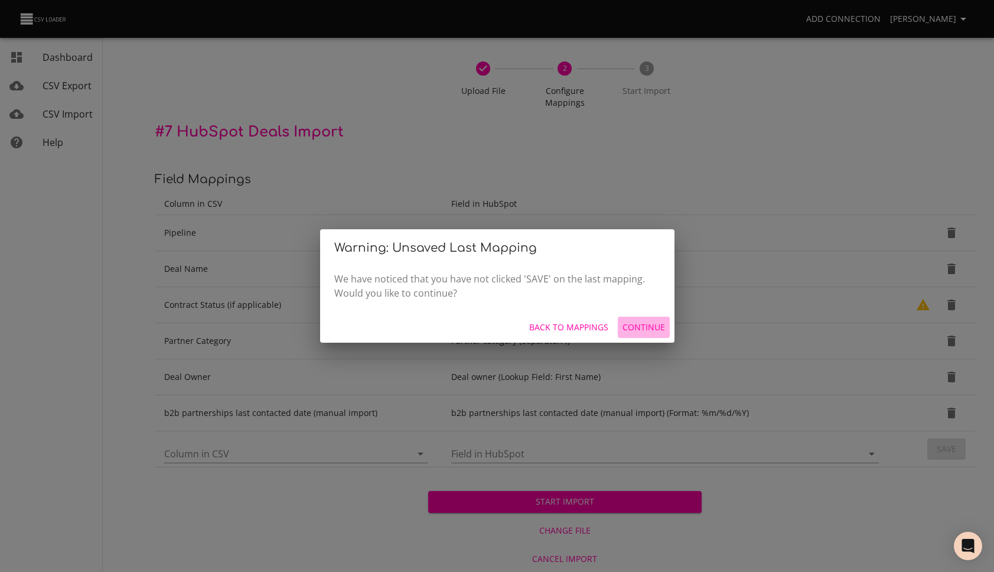
click at [649, 331] on span "Continue" at bounding box center [644, 327] width 43 height 15
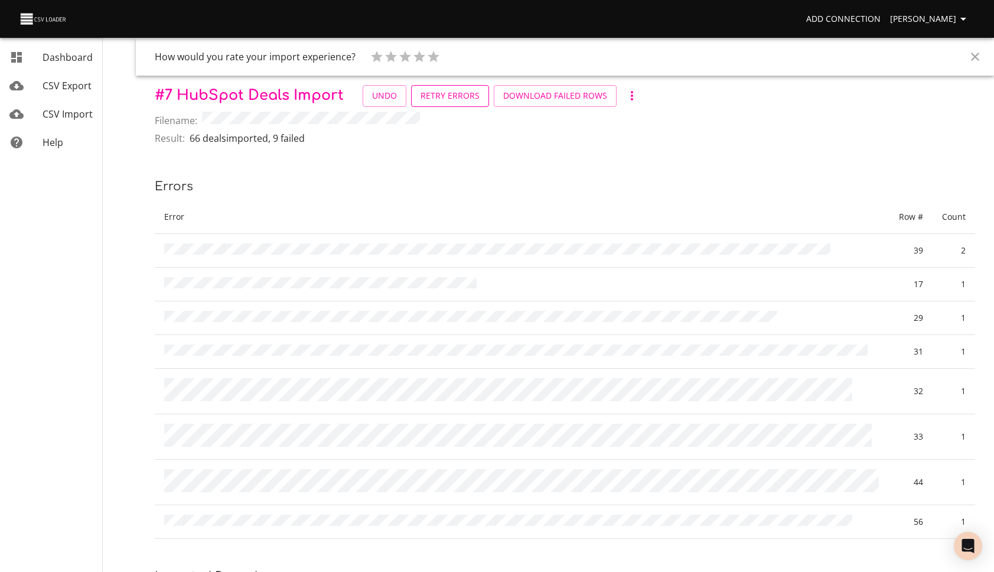
click at [441, 100] on span "Retry Errors" at bounding box center [450, 96] width 59 height 15
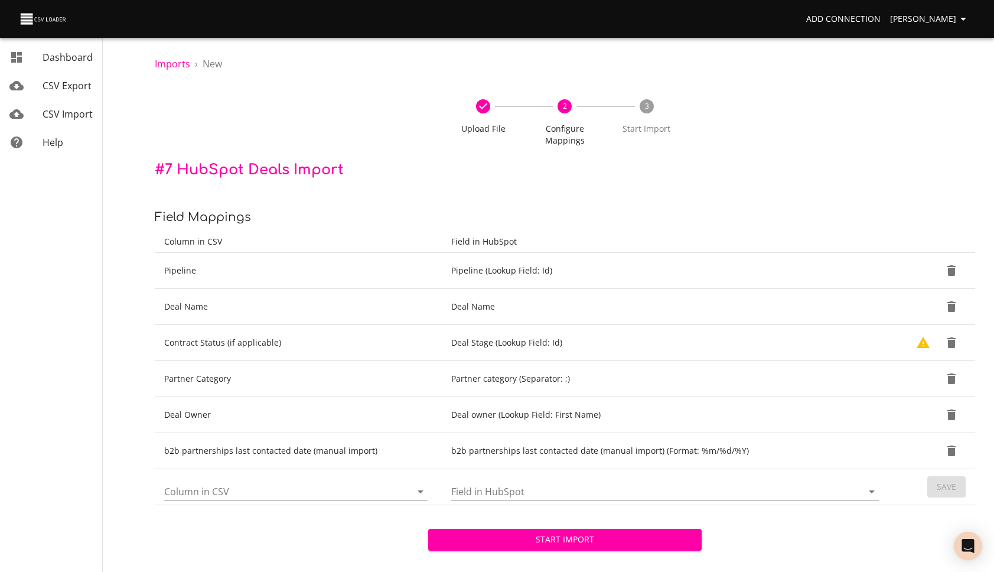
click at [74, 115] on span "CSV Import" at bounding box center [68, 113] width 50 height 13
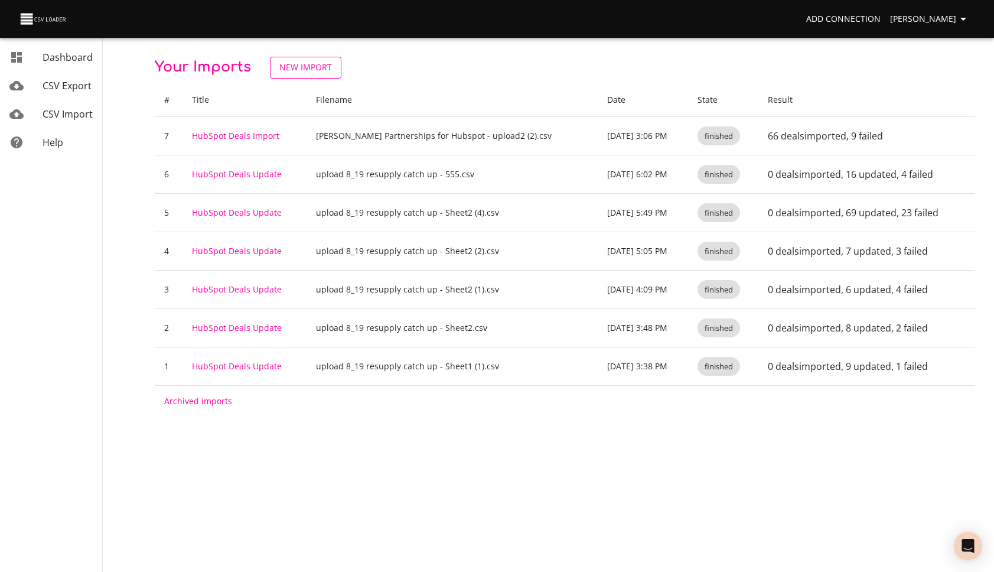
click at [303, 70] on span "New Import" at bounding box center [305, 67] width 53 height 15
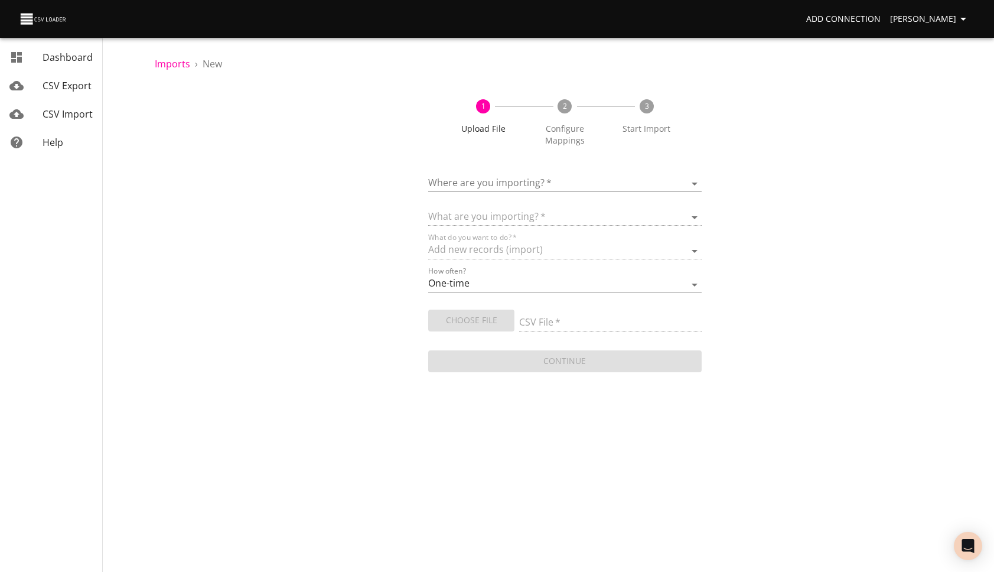
click at [532, 186] on body "Add Connection [PERSON_NAME] Dashboard CSV Export CSV Import Help Imports › New…" at bounding box center [497, 286] width 994 height 572
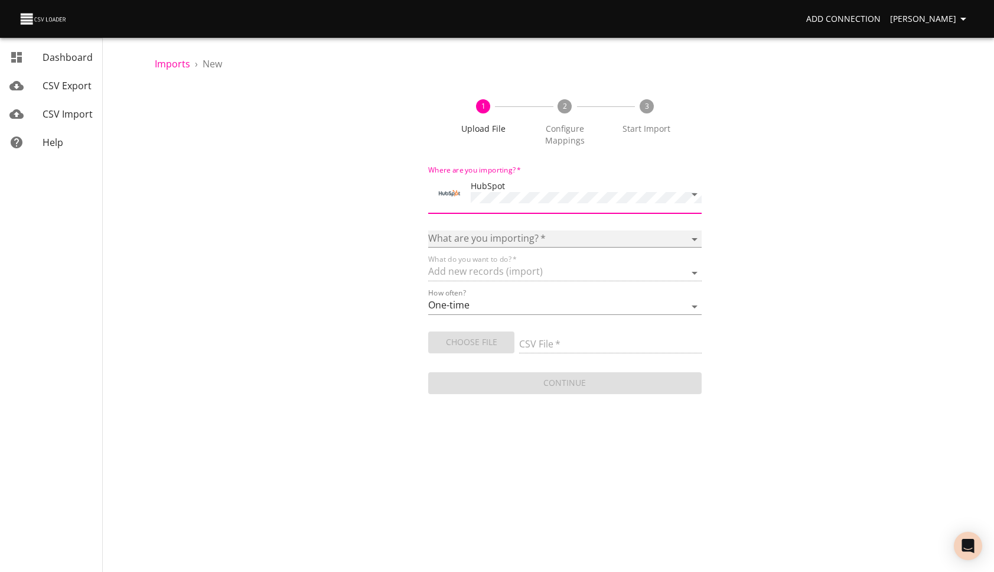
click at [526, 230] on select "Calls Companies Contacts Deals Emails Line items Meetings Notes Products Tasks …" at bounding box center [564, 238] width 273 height 17
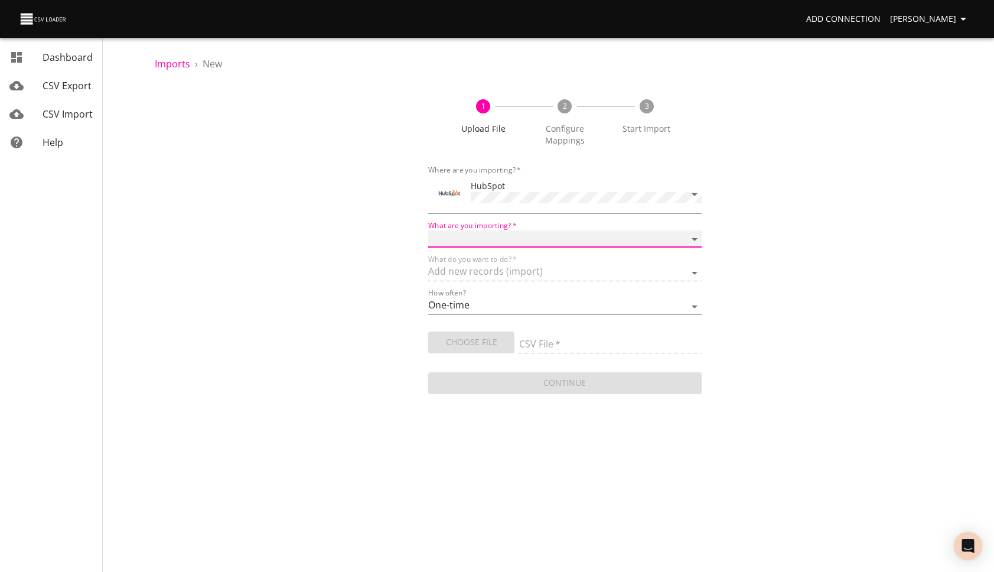
select select "deals"
click at [428, 230] on select "Calls Companies Contacts Deals Emails Line items Meetings Notes Products Tasks …" at bounding box center [564, 238] width 273 height 17
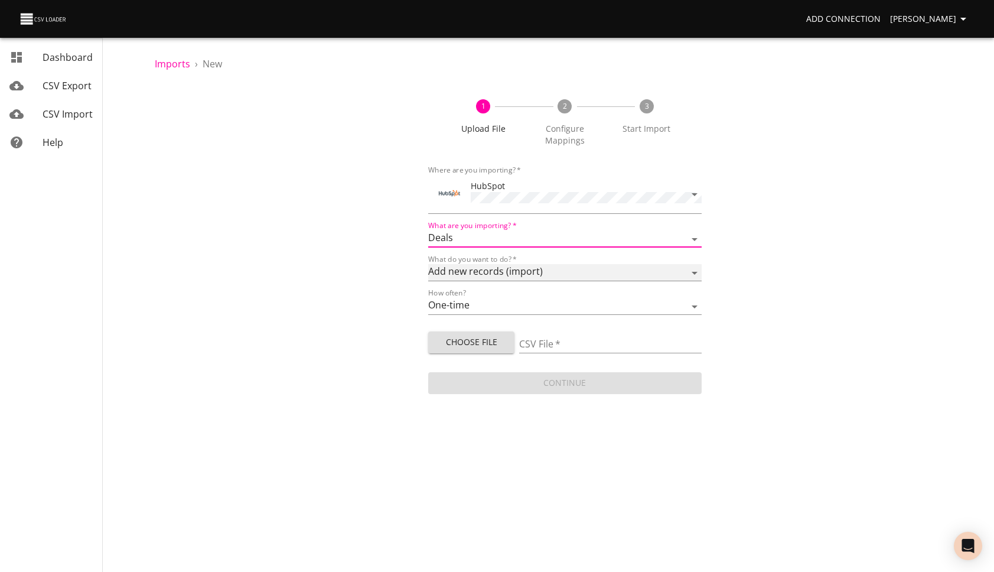
click at [529, 272] on select "Add new records (import) Update existing records (update) Add new and update ex…" at bounding box center [564, 272] width 273 height 17
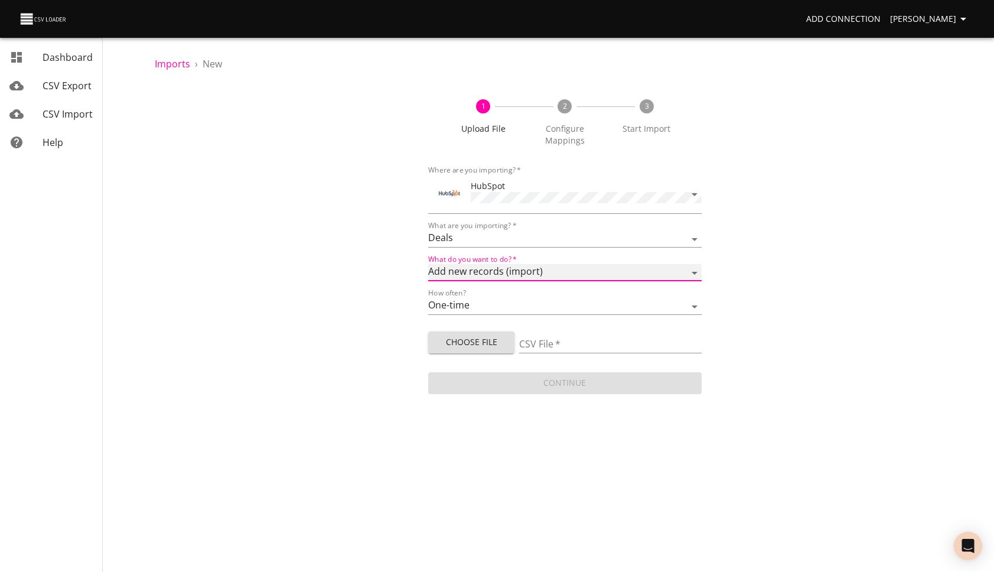
select select "update"
click at [428, 264] on select "Add new records (import) Update existing records (update) Add new and update ex…" at bounding box center [564, 272] width 273 height 17
click at [509, 344] on button "Choose File" at bounding box center [471, 342] width 86 height 22
type input "[PERSON_NAME] Partnerships for Hubspot - upload2 (3).csv"
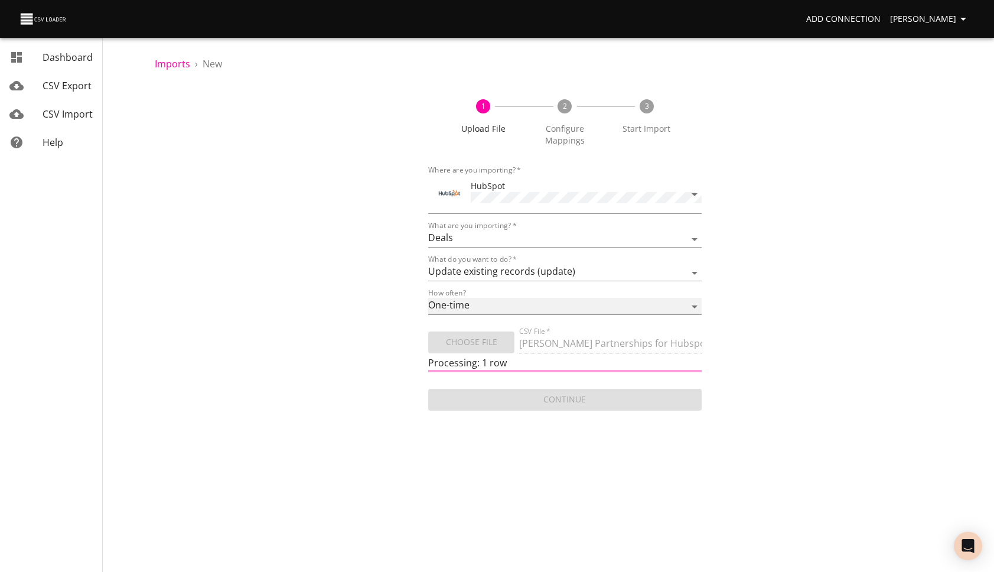
click at [621, 299] on select "One-time Auto import" at bounding box center [564, 306] width 273 height 17
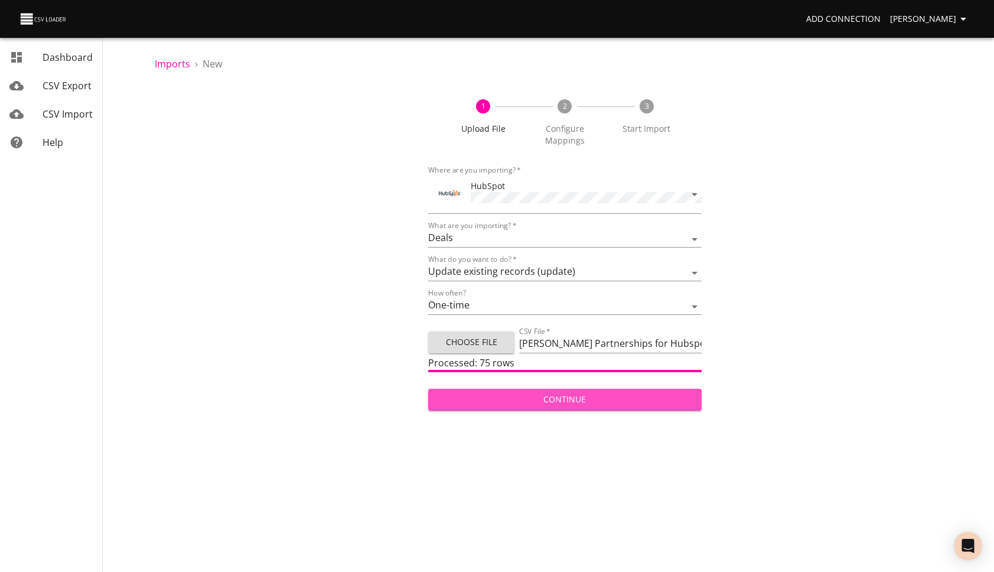
click at [597, 404] on button "Continue" at bounding box center [564, 400] width 273 height 22
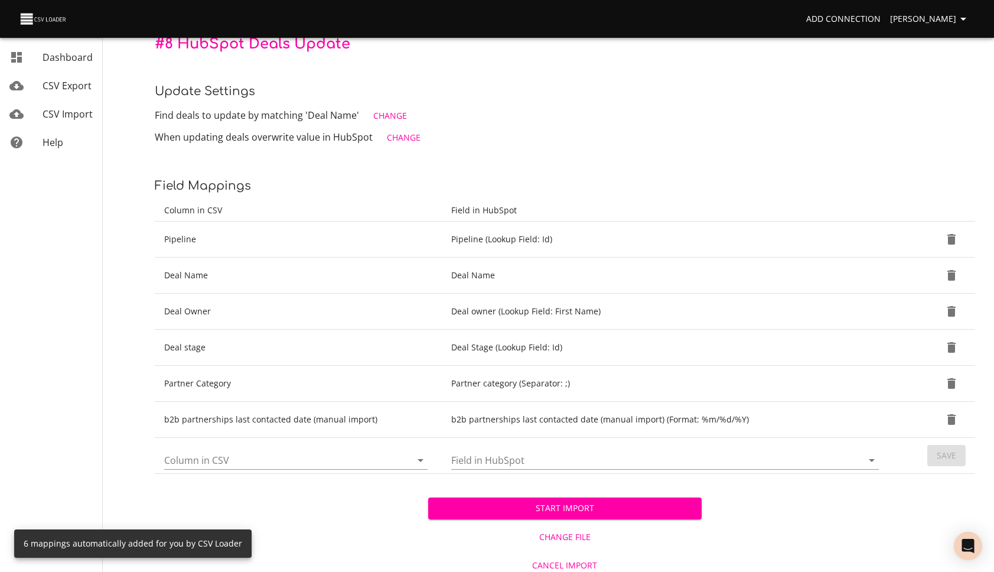
scroll to position [132, 0]
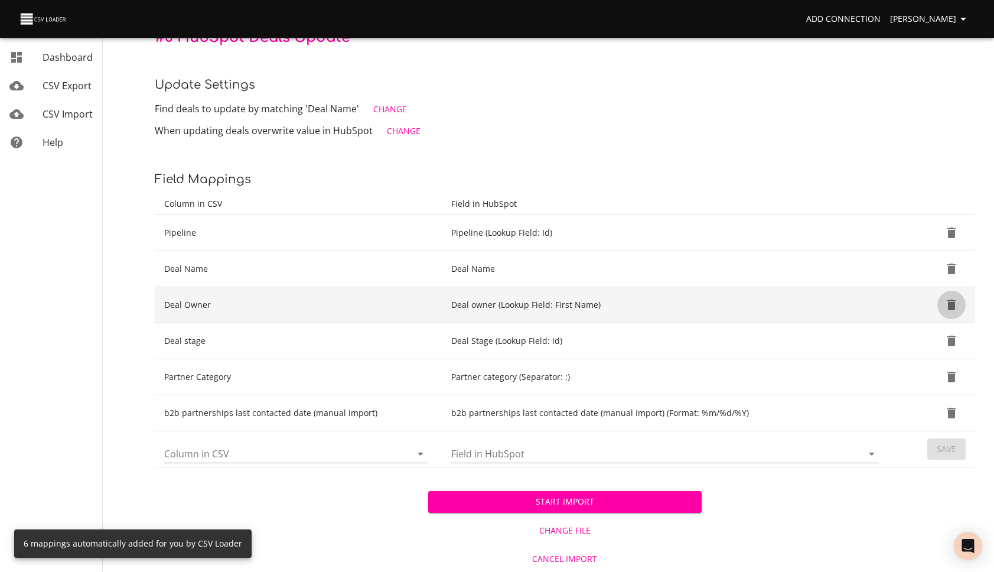
click at [953, 305] on icon "Delete" at bounding box center [951, 304] width 8 height 11
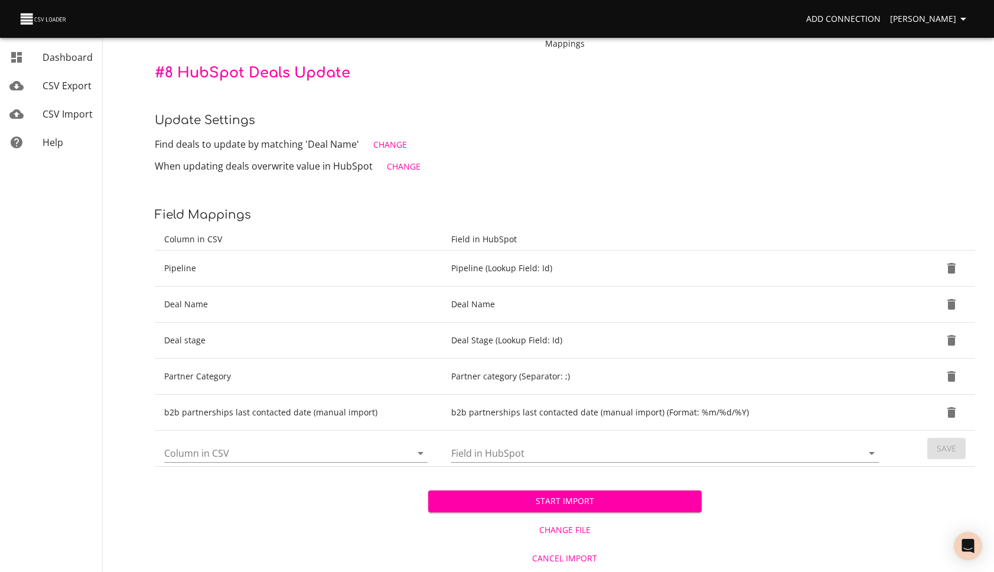
scroll to position [96, 0]
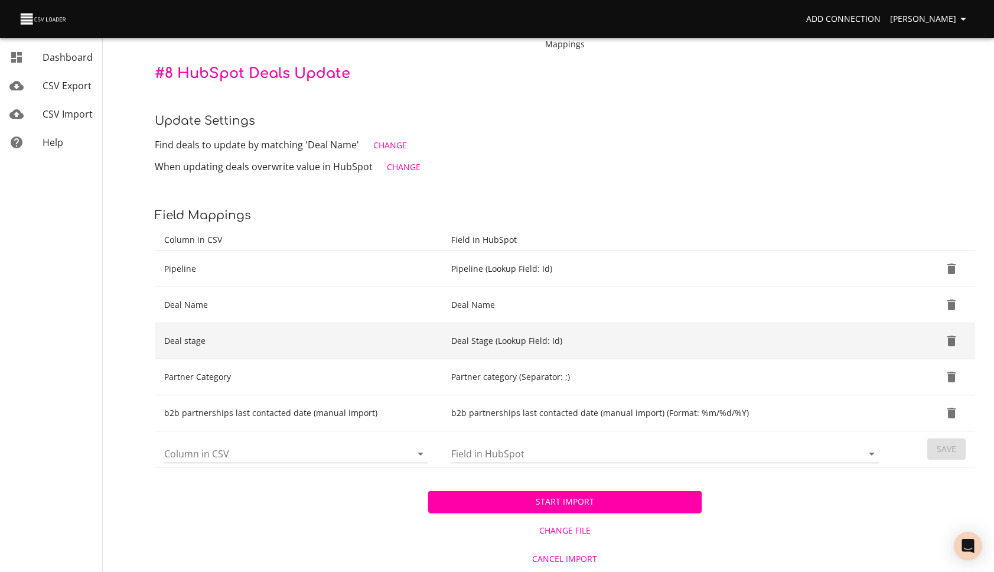
click at [951, 335] on icon "Delete" at bounding box center [951, 341] width 14 height 14
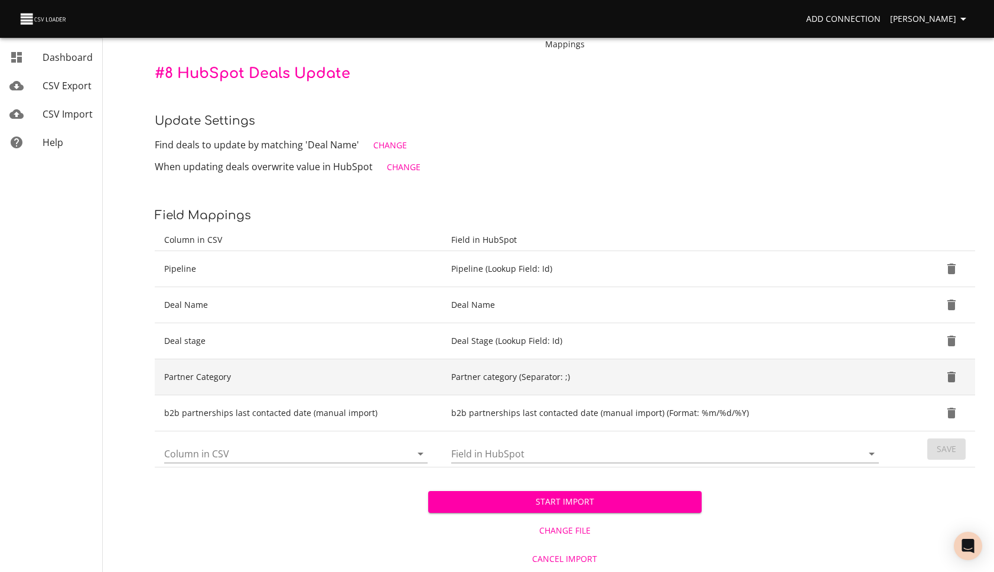
scroll to position [60, 0]
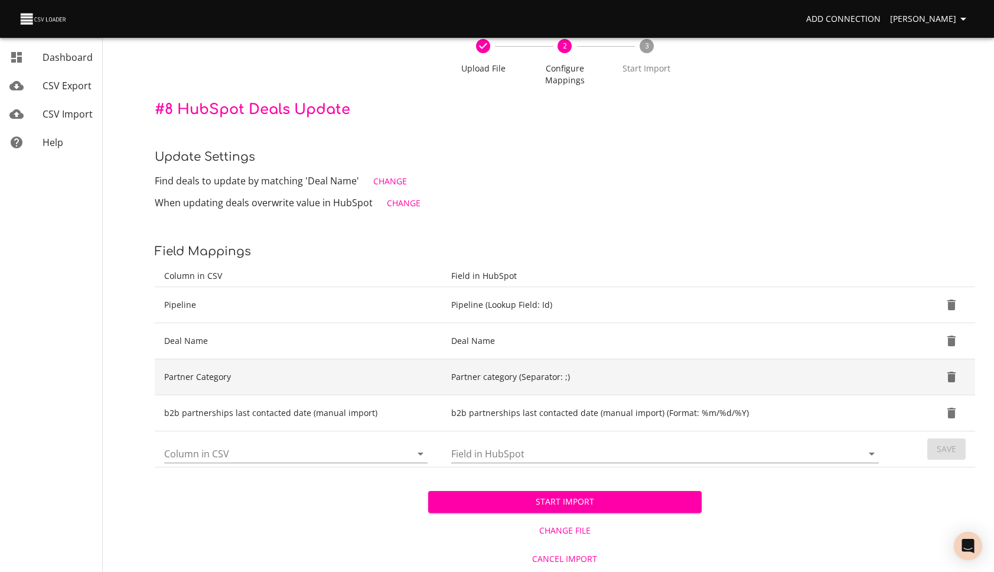
click at [947, 375] on icon "Delete" at bounding box center [951, 377] width 14 height 14
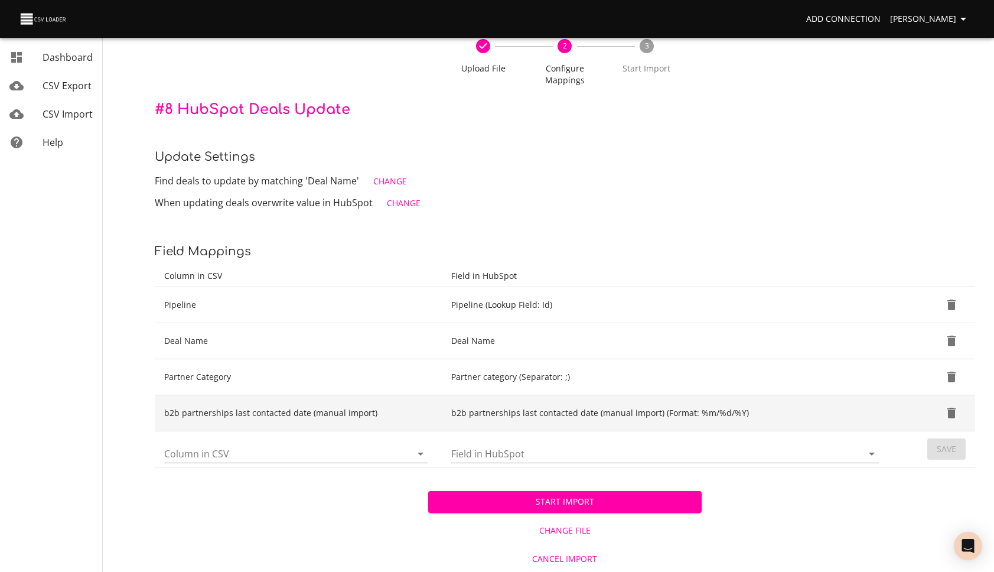
scroll to position [24, 0]
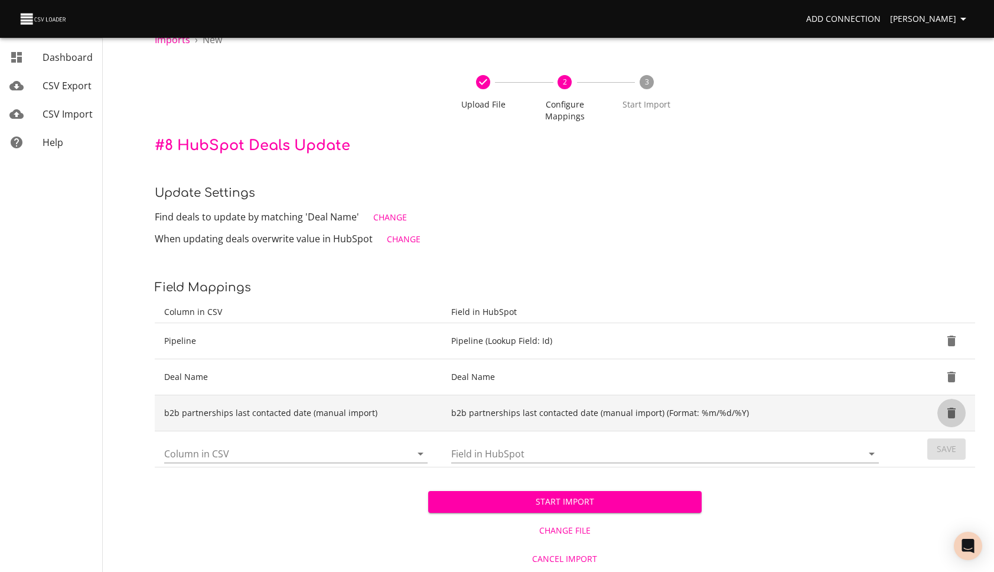
click at [954, 417] on icon "Delete" at bounding box center [951, 413] width 8 height 11
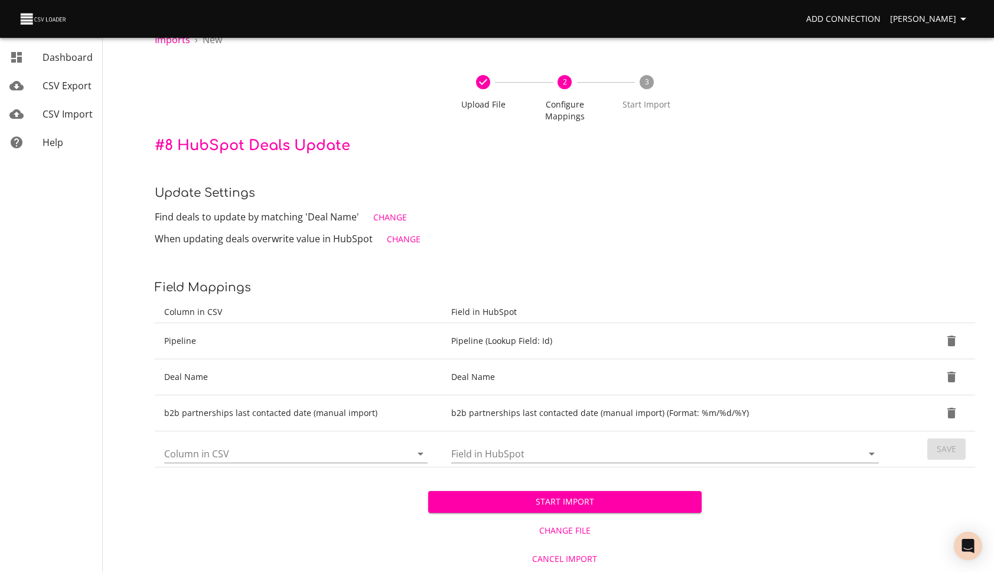
scroll to position [0, 0]
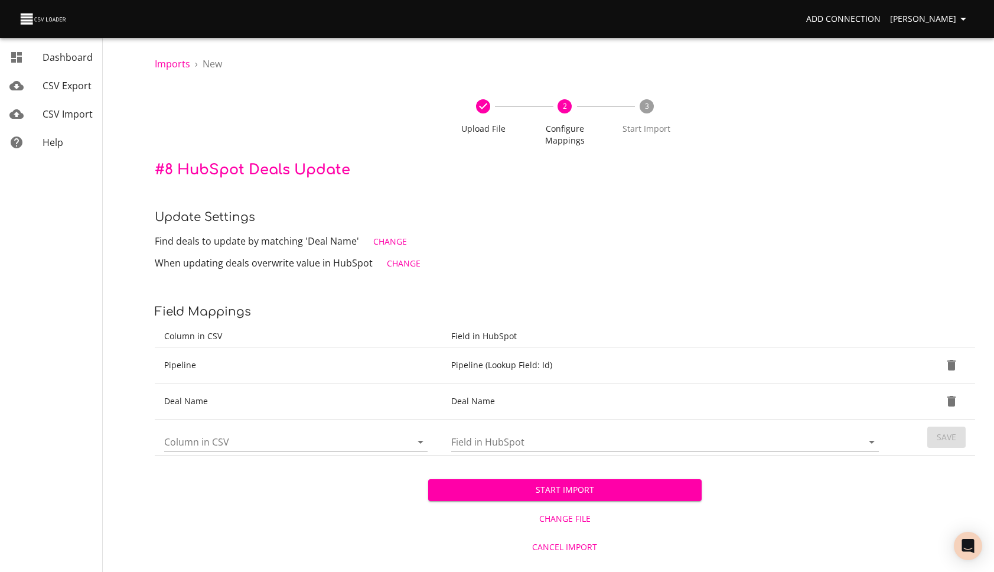
click at [307, 444] on input "Column in CSV" at bounding box center [277, 441] width 227 height 18
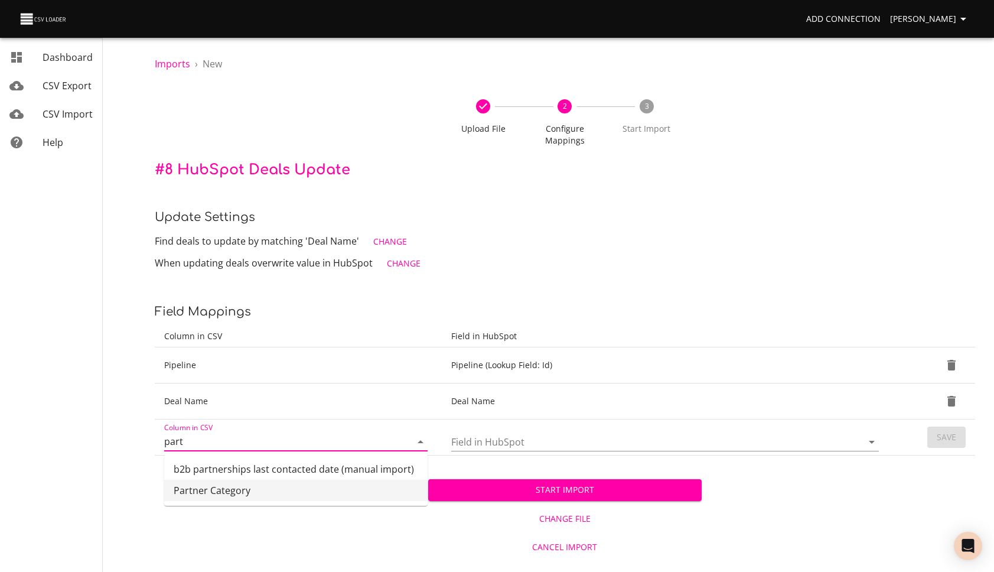
click at [263, 494] on li "Partner Category" at bounding box center [295, 490] width 263 height 21
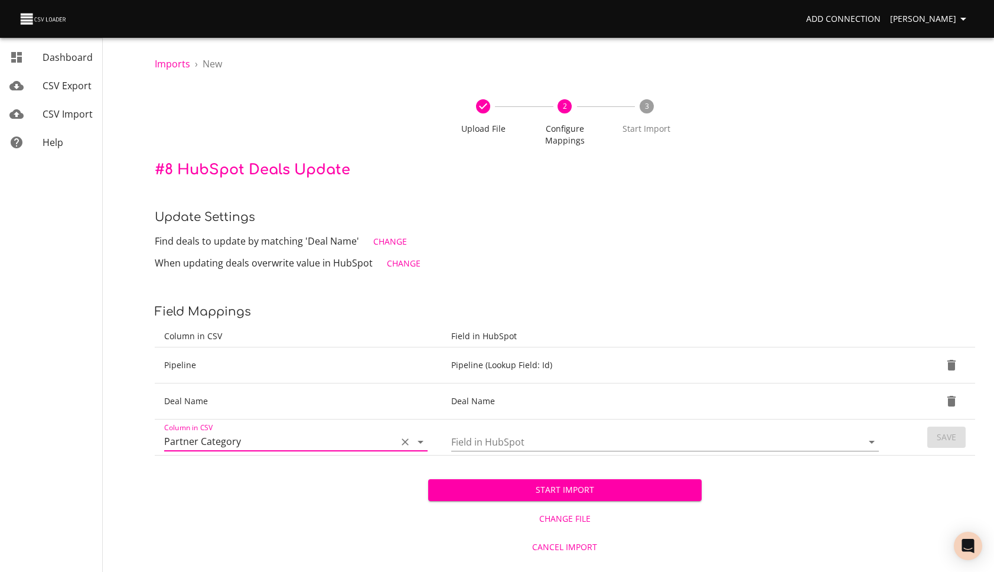
type input "Partner Category"
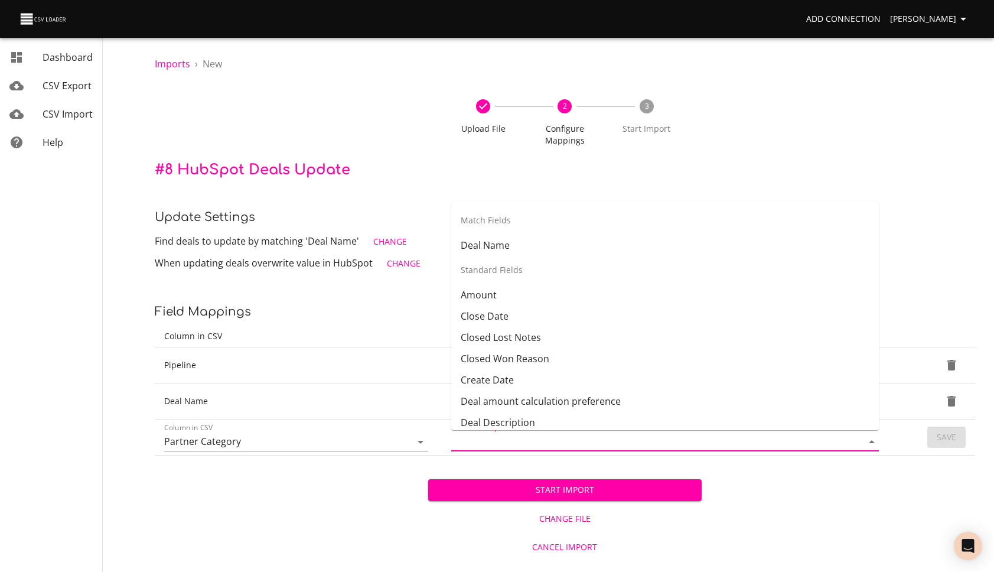
click at [500, 444] on input "Field in HubSpot" at bounding box center [646, 441] width 391 height 18
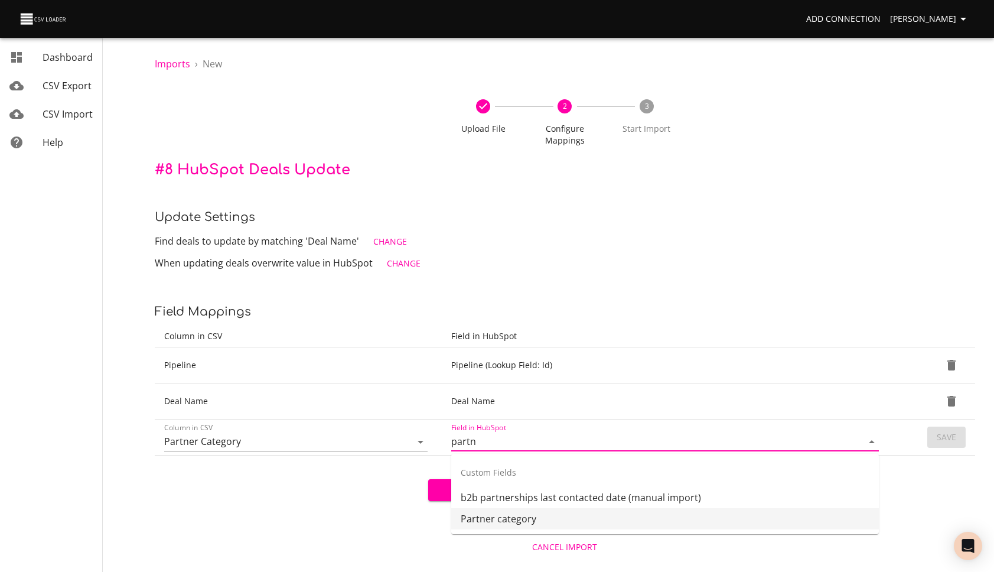
click at [530, 526] on li "Partner category" at bounding box center [665, 518] width 428 height 21
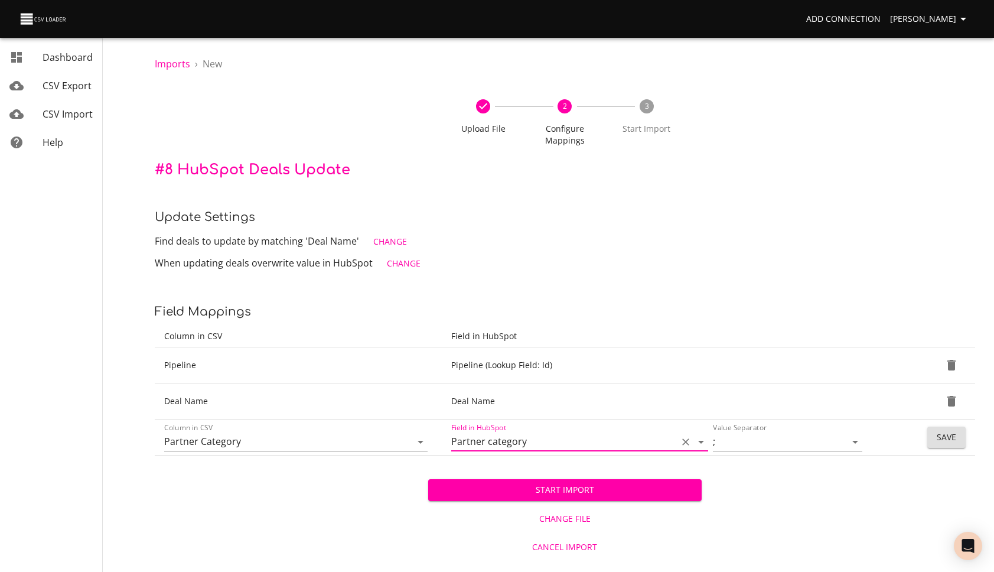
type input "Partner category"
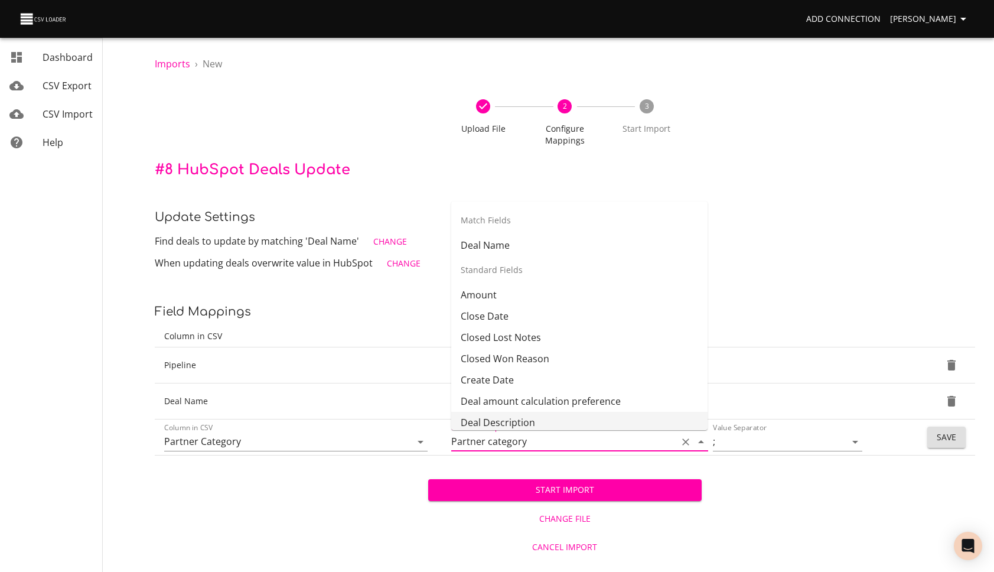
click at [789, 520] on div "Start Import Change File Cancel Import" at bounding box center [565, 507] width 820 height 105
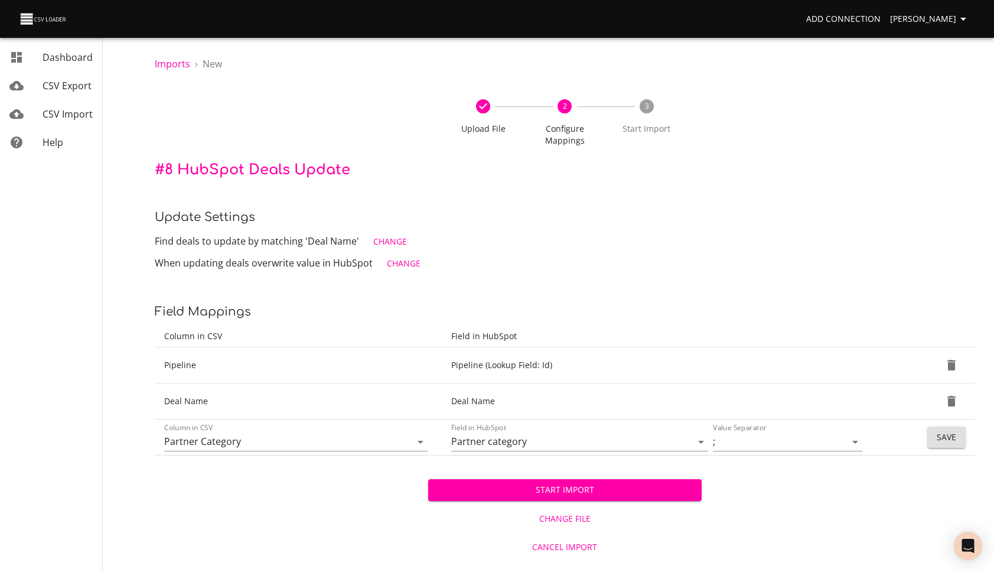
click at [941, 442] on span "Save" at bounding box center [946, 437] width 19 height 15
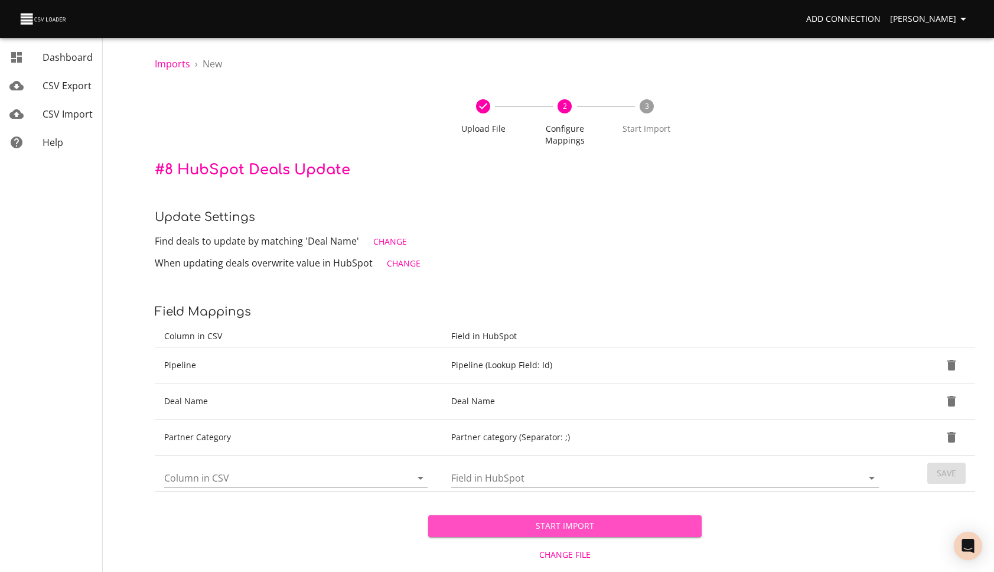
click at [596, 527] on span "Start Import" at bounding box center [565, 526] width 255 height 15
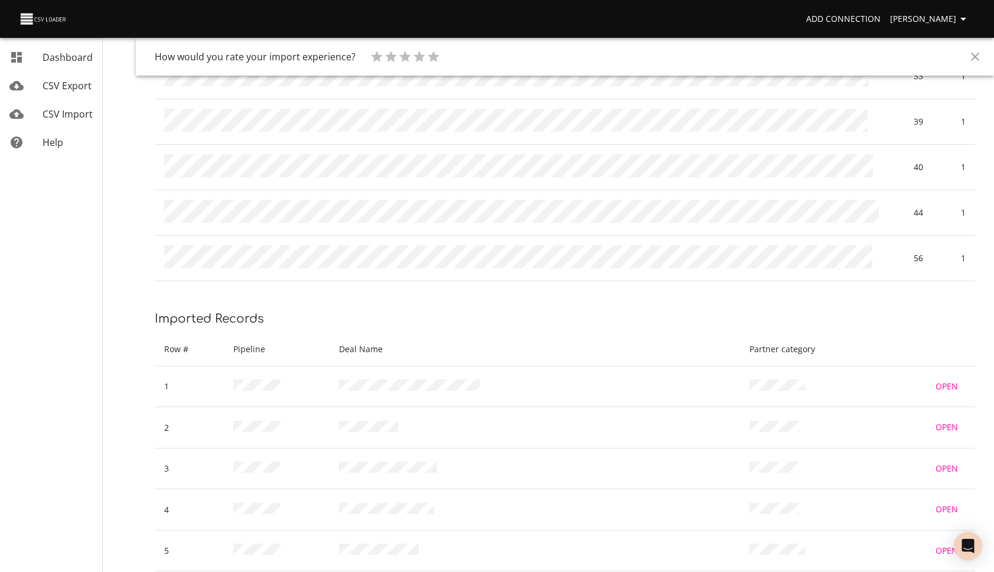
scroll to position [402, 0]
